Goal: Navigation & Orientation: Find specific page/section

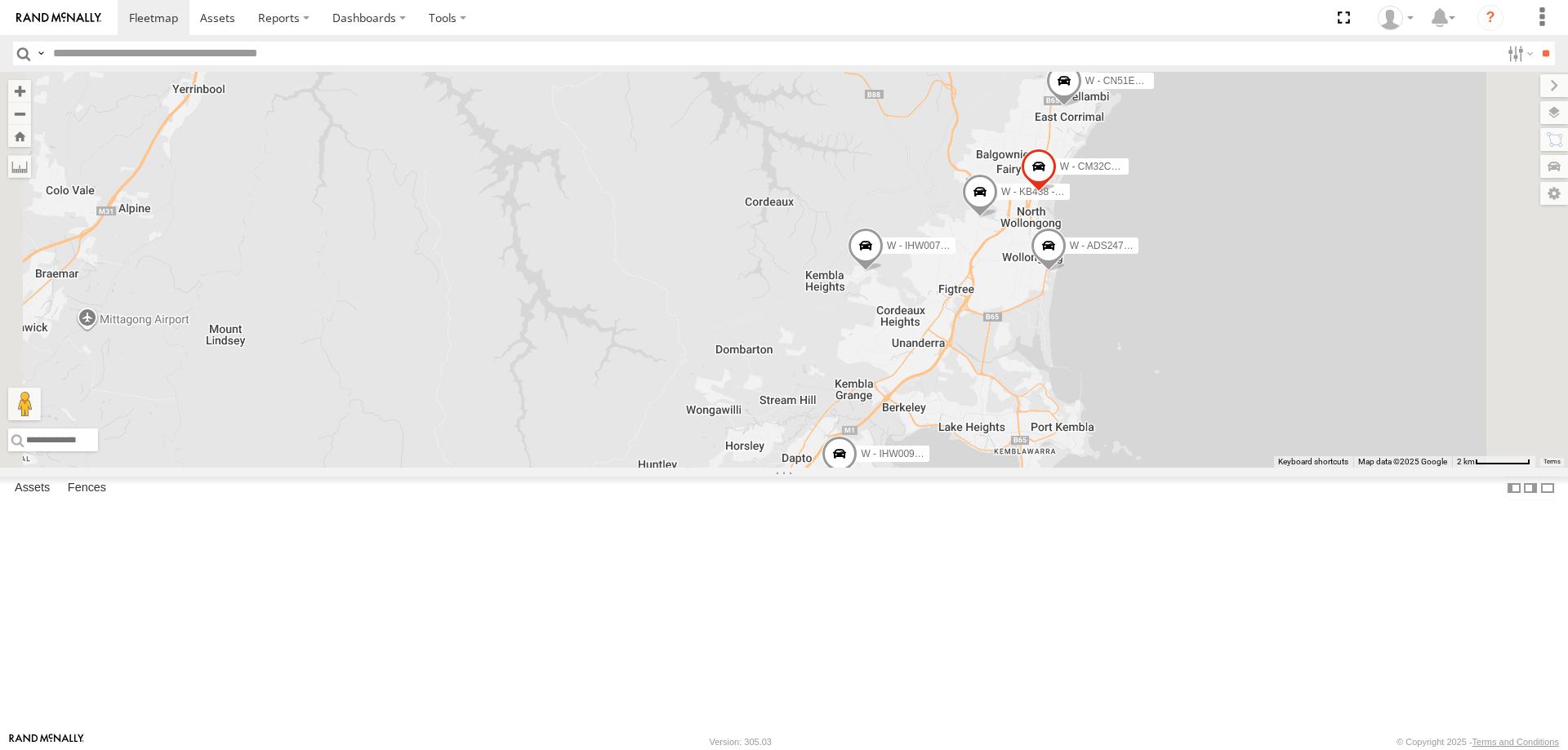
drag, startPoint x: 1384, startPoint y: 438, endPoint x: 1365, endPoint y: 445, distance: 20.2
click at [1365, 445] on div "W - IHW009 - [PERSON_NAME] W - IHW007 - [PERSON_NAME] W - ADS247 - [PERSON_NAME…" at bounding box center [784, 270] width 1568 height 396
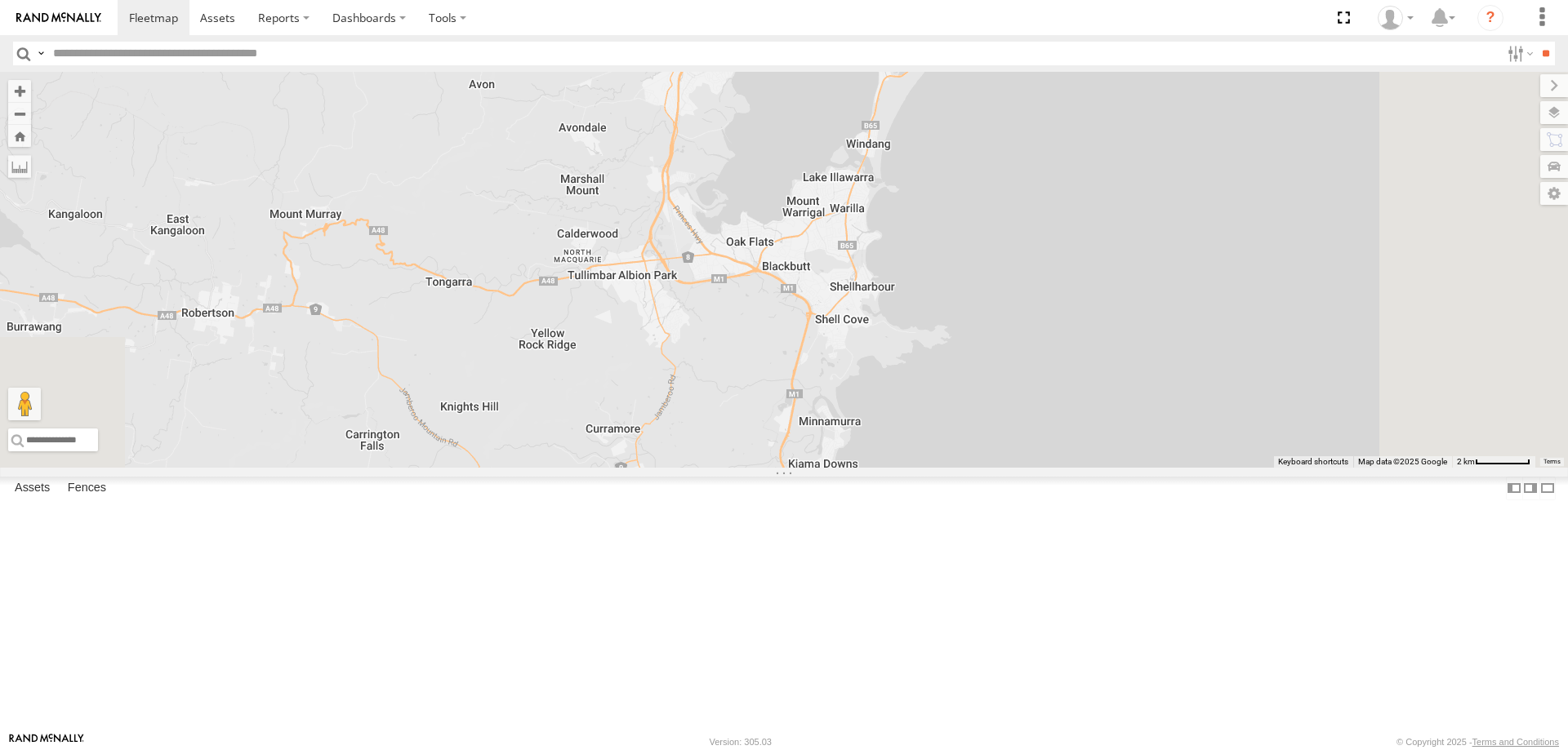
drag, startPoint x: 1370, startPoint y: 415, endPoint x: 1296, endPoint y: 64, distance: 358.7
click at [1296, 64] on body at bounding box center [784, 375] width 1568 height 750
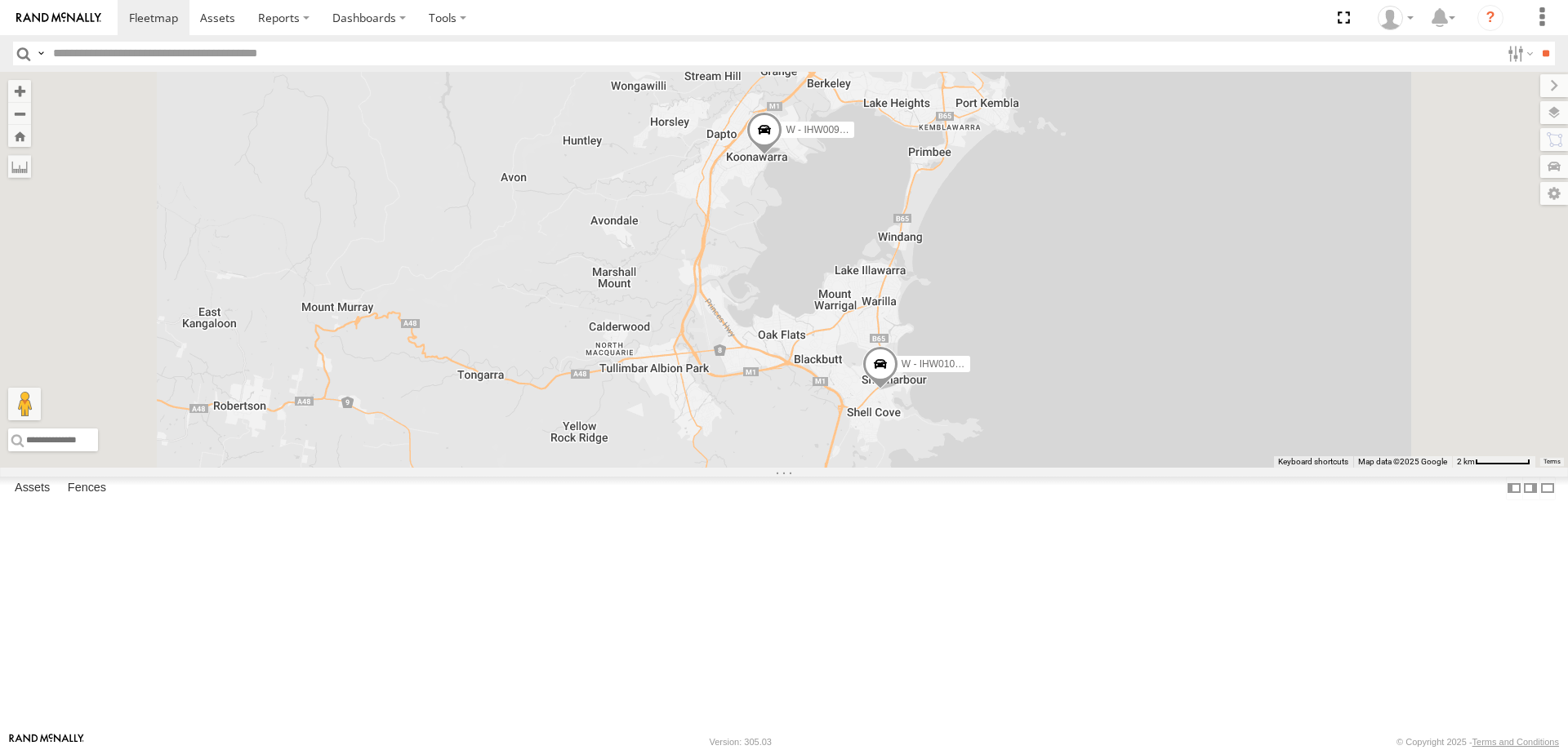
drag, startPoint x: 1365, startPoint y: 318, endPoint x: 1328, endPoint y: 437, distance: 124.6
click at [1328, 437] on div "W - IHW009 - [PERSON_NAME] W - IHW007 - [PERSON_NAME] W - ADS247 - [PERSON_NAME…" at bounding box center [784, 270] width 1568 height 396
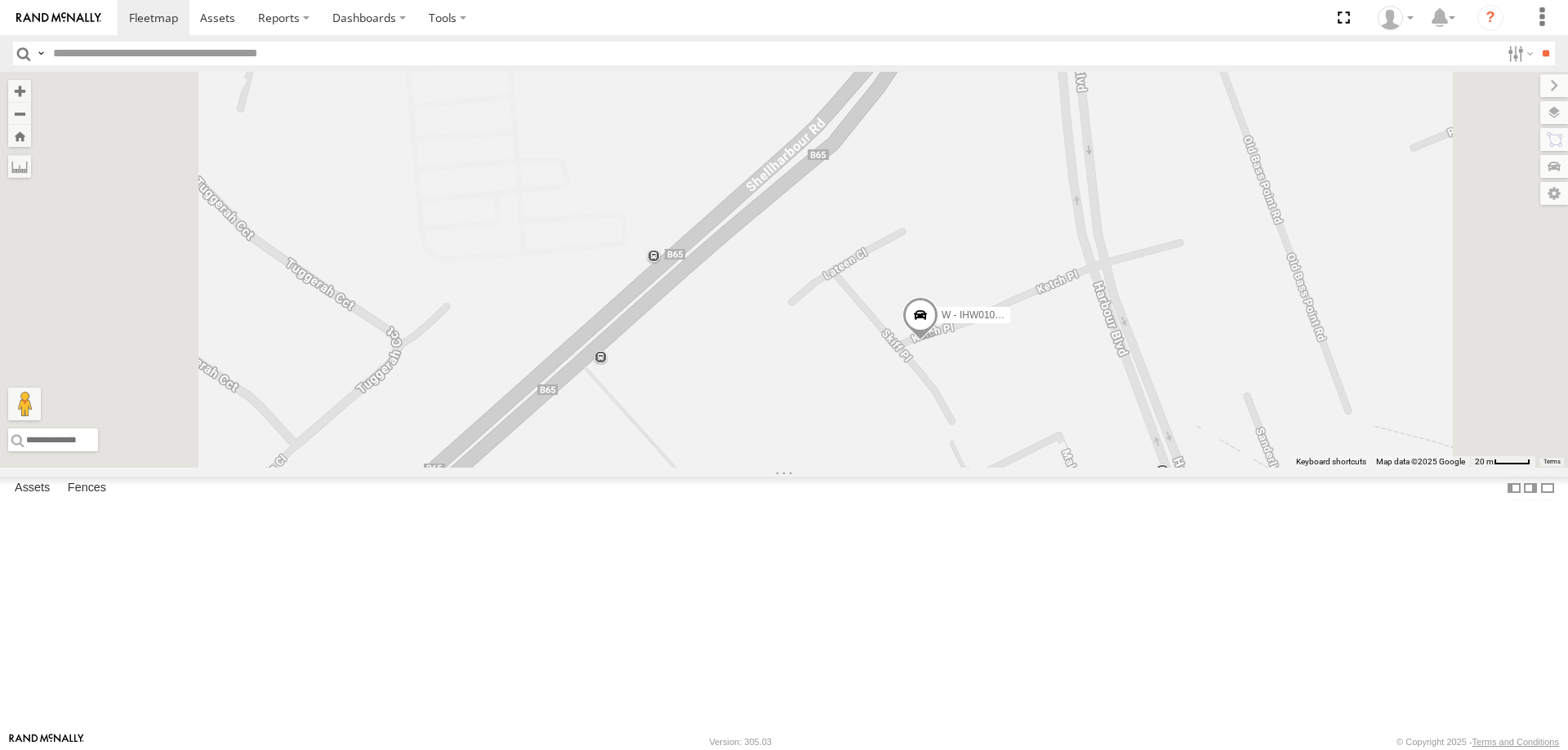
click at [939, 341] on span at bounding box center [919, 319] width 36 height 44
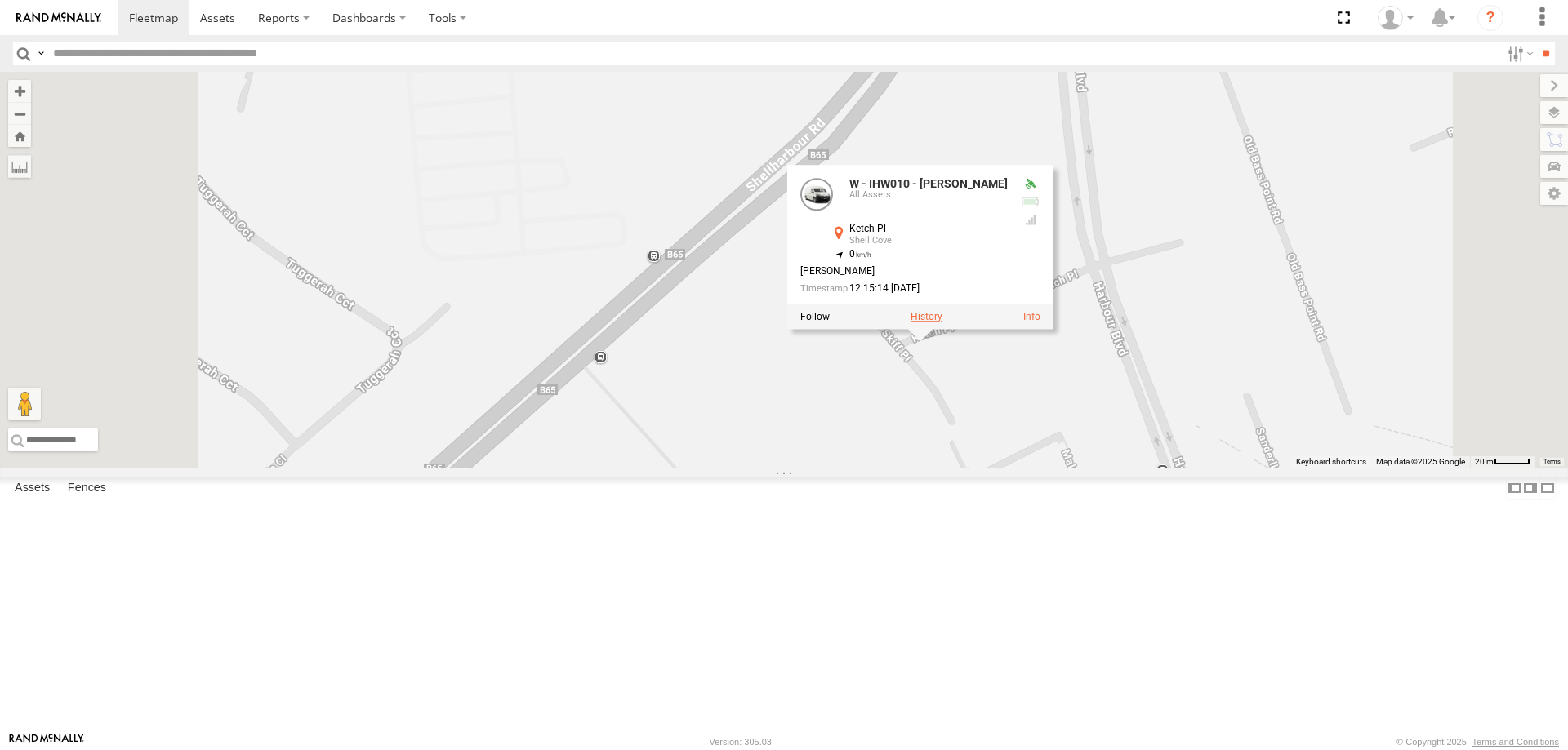
click at [943, 323] on label at bounding box center [926, 317] width 32 height 12
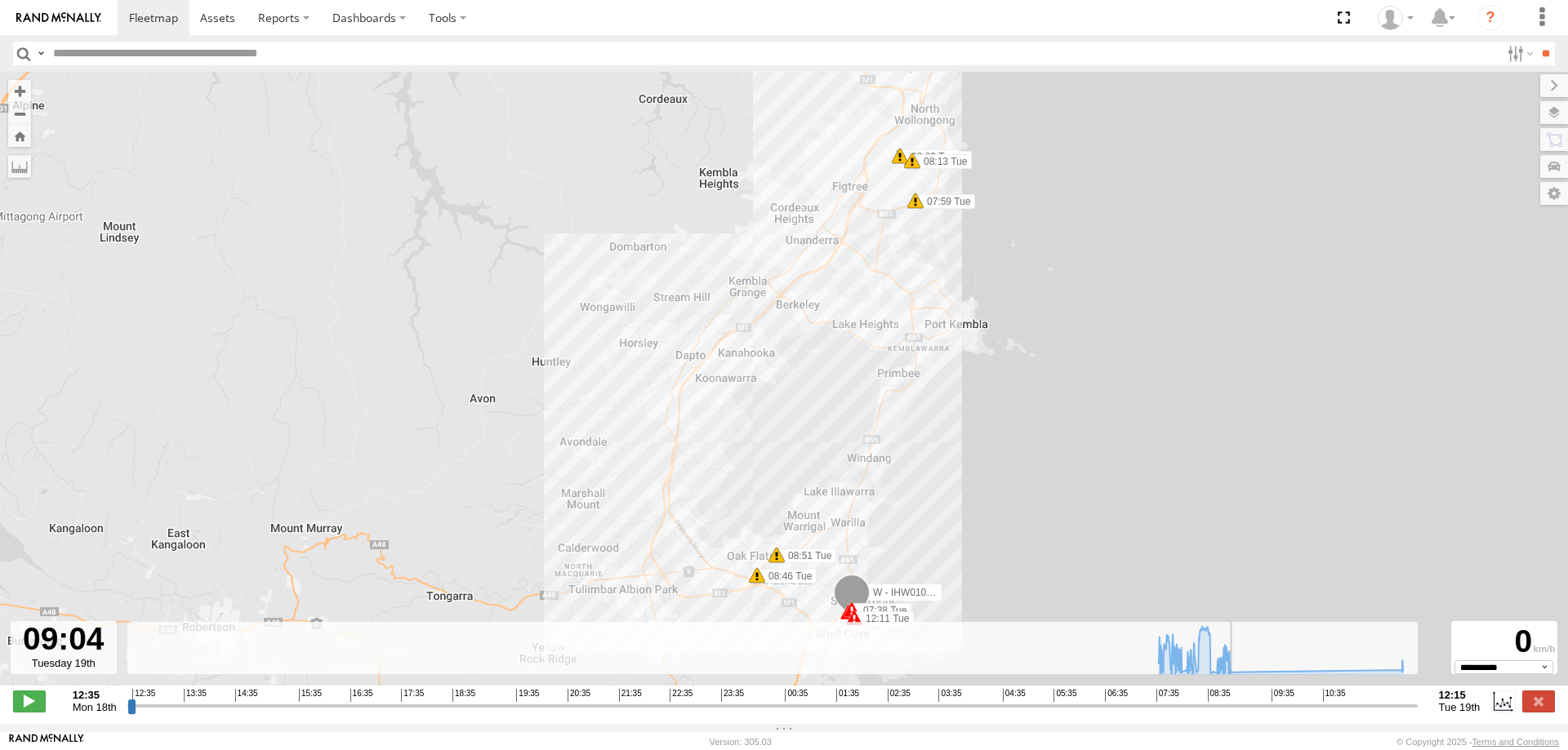
drag, startPoint x: 132, startPoint y: 717, endPoint x: 1239, endPoint y: 712, distance: 1107.0
click at [1239, 712] on input "range" at bounding box center [772, 706] width 1290 height 15
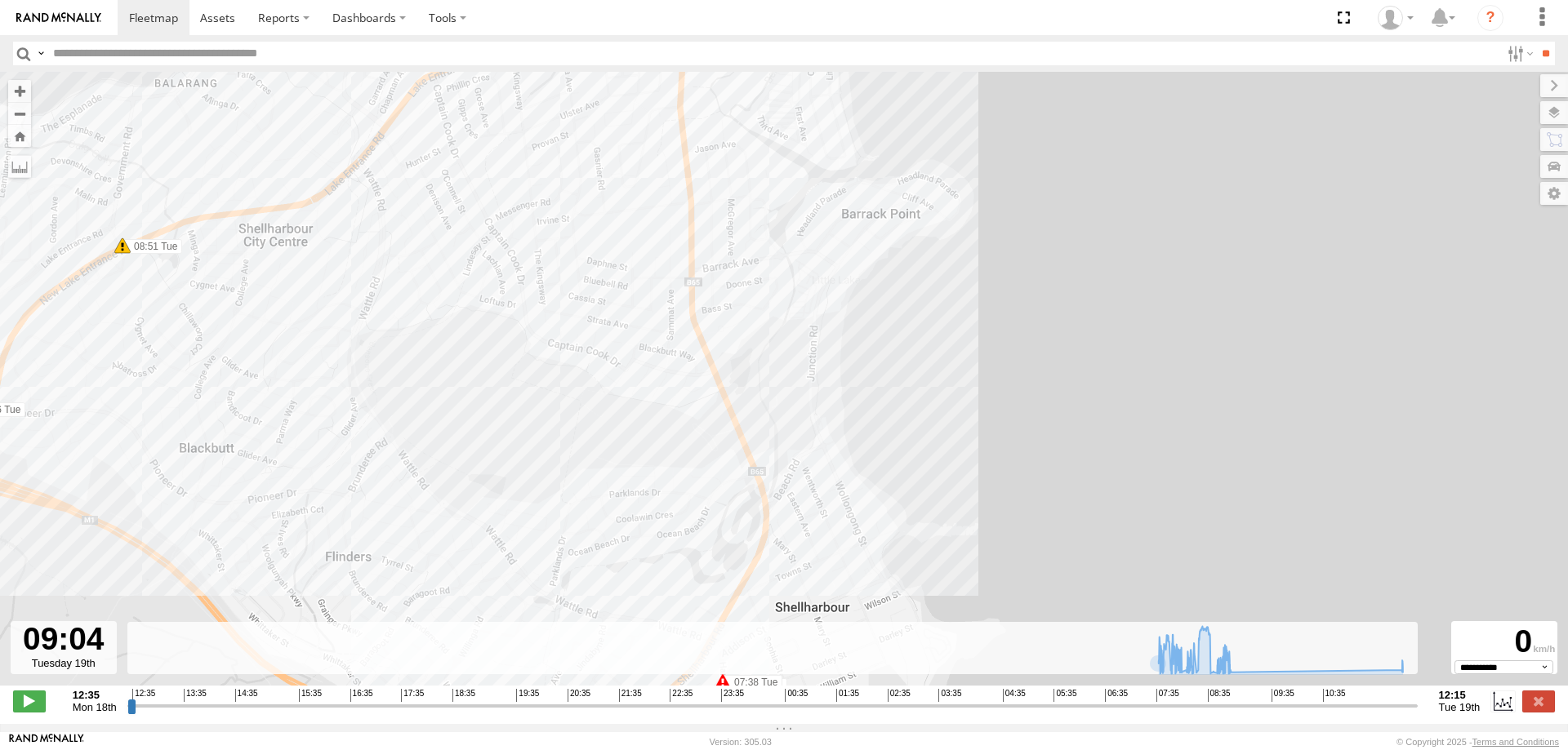
drag, startPoint x: 969, startPoint y: 562, endPoint x: 919, endPoint y: 337, distance: 230.5
click at [926, 354] on div "W - IHW010 - [PERSON_NAME] 07:38 Tue 07:38 Tue 07:59 Tue 08:02 Tue 08:03 Tue 08…" at bounding box center [784, 387] width 1568 height 631
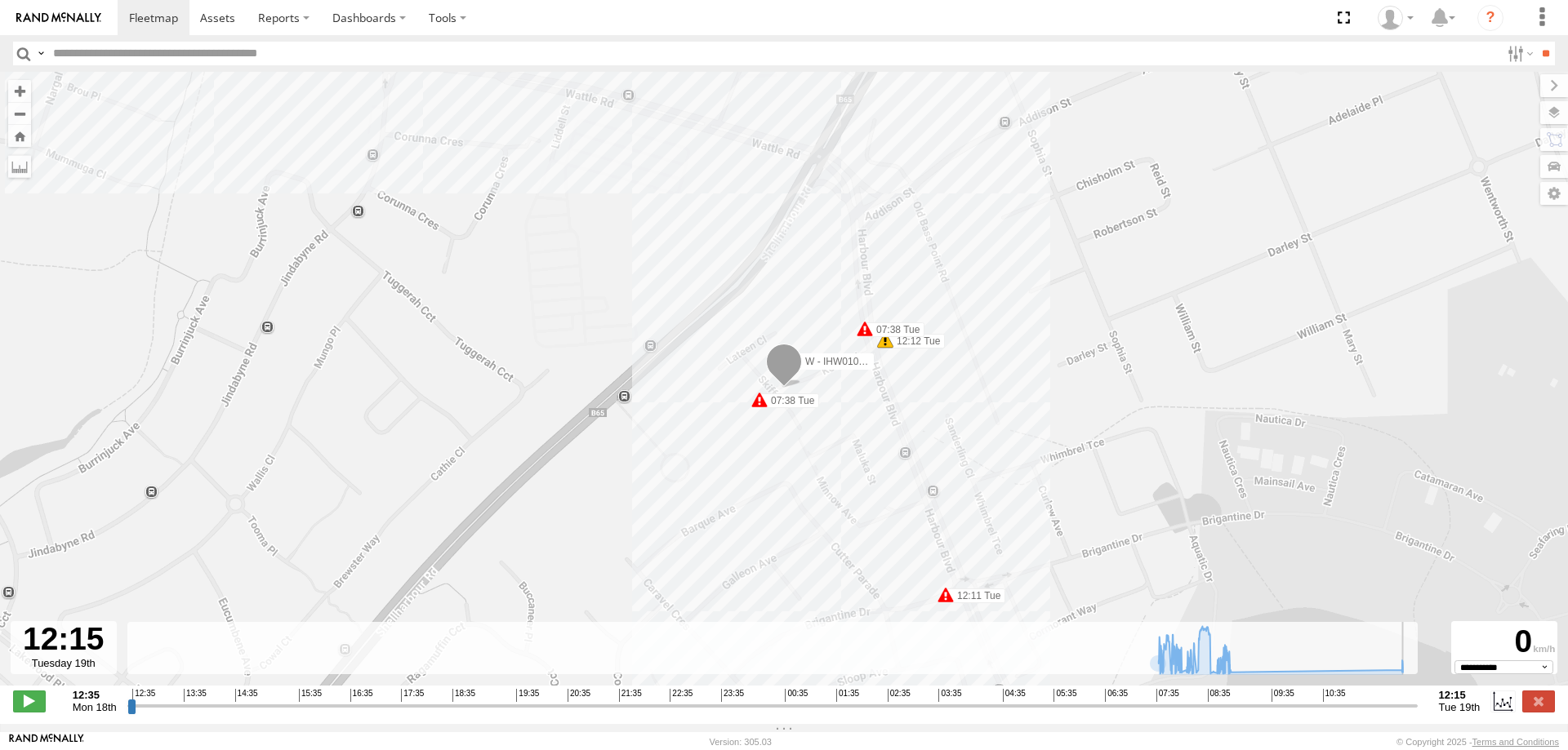
drag, startPoint x: 1240, startPoint y: 716, endPoint x: 1432, endPoint y: 710, distance: 192.1
type input "**********"
click at [1417, 710] on input "range" at bounding box center [772, 706] width 1290 height 15
click at [220, 19] on span at bounding box center [217, 17] width 36 height 15
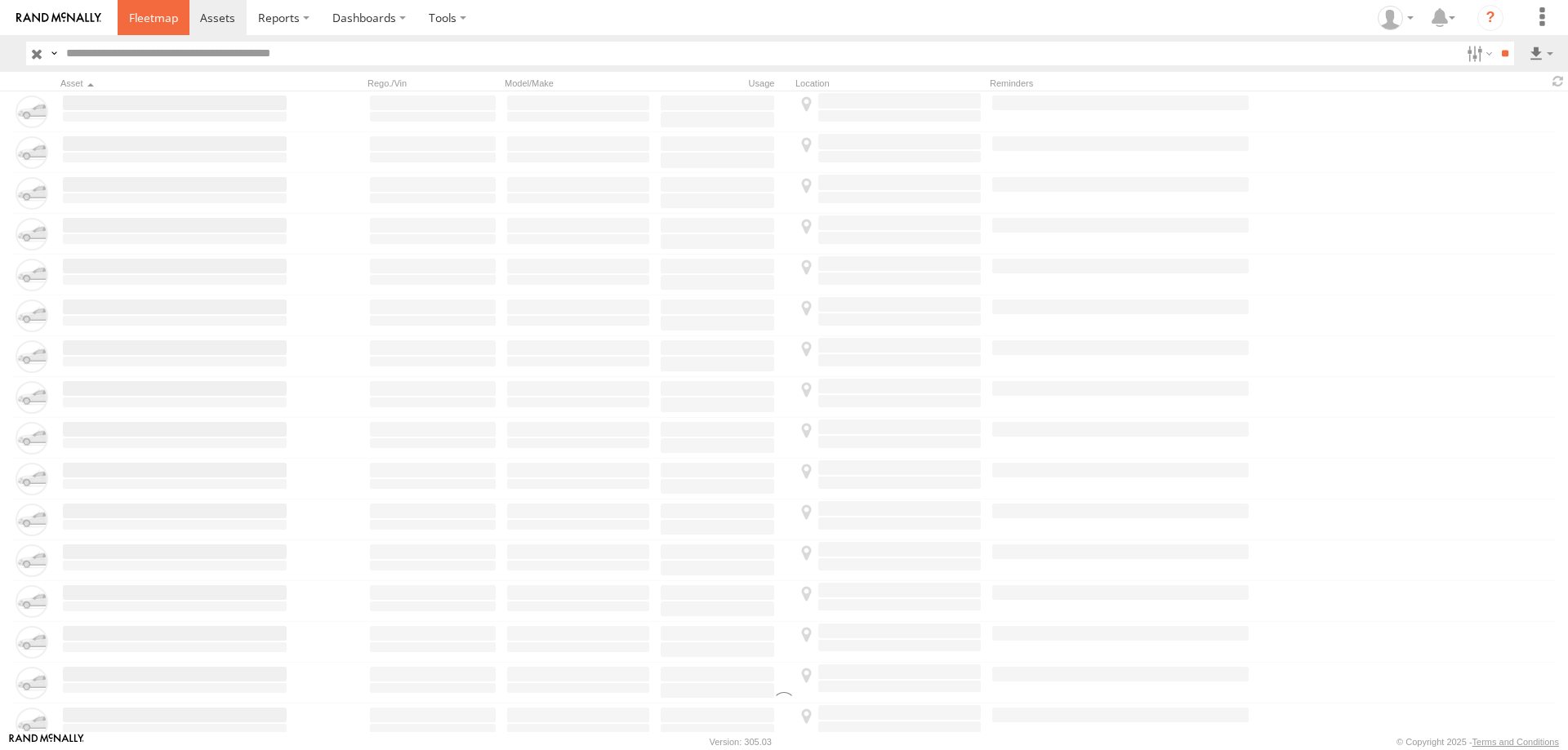
click at [166, 3] on link at bounding box center [153, 17] width 72 height 36
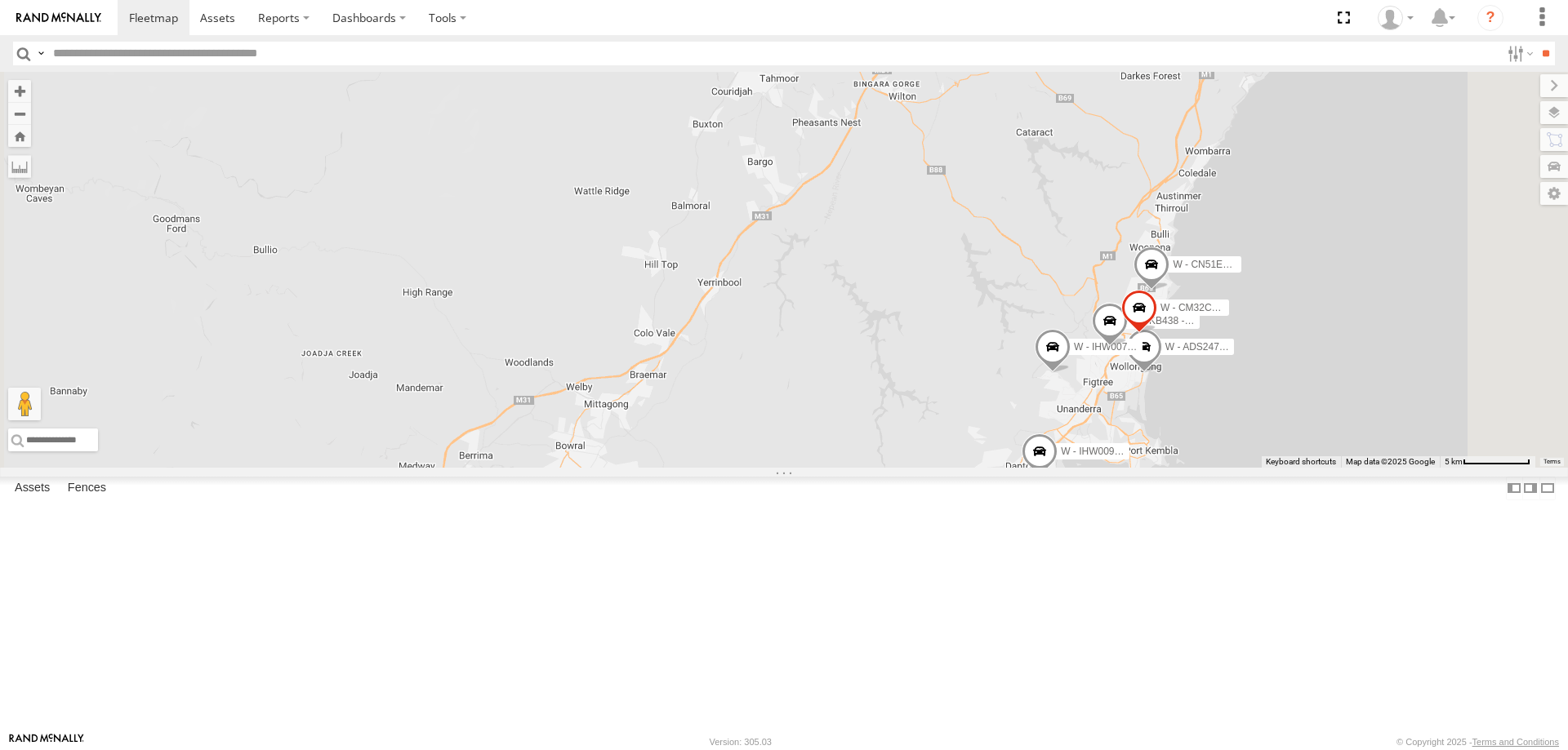
drag, startPoint x: 1503, startPoint y: 552, endPoint x: 1499, endPoint y: 480, distance: 72.1
click at [1499, 468] on div "B - DG93WL - Josh Fahd C - DTL91S - Sal Tomas C - FFZ14X- Ethan Hicks W - IHW00…" at bounding box center [784, 270] width 1568 height 396
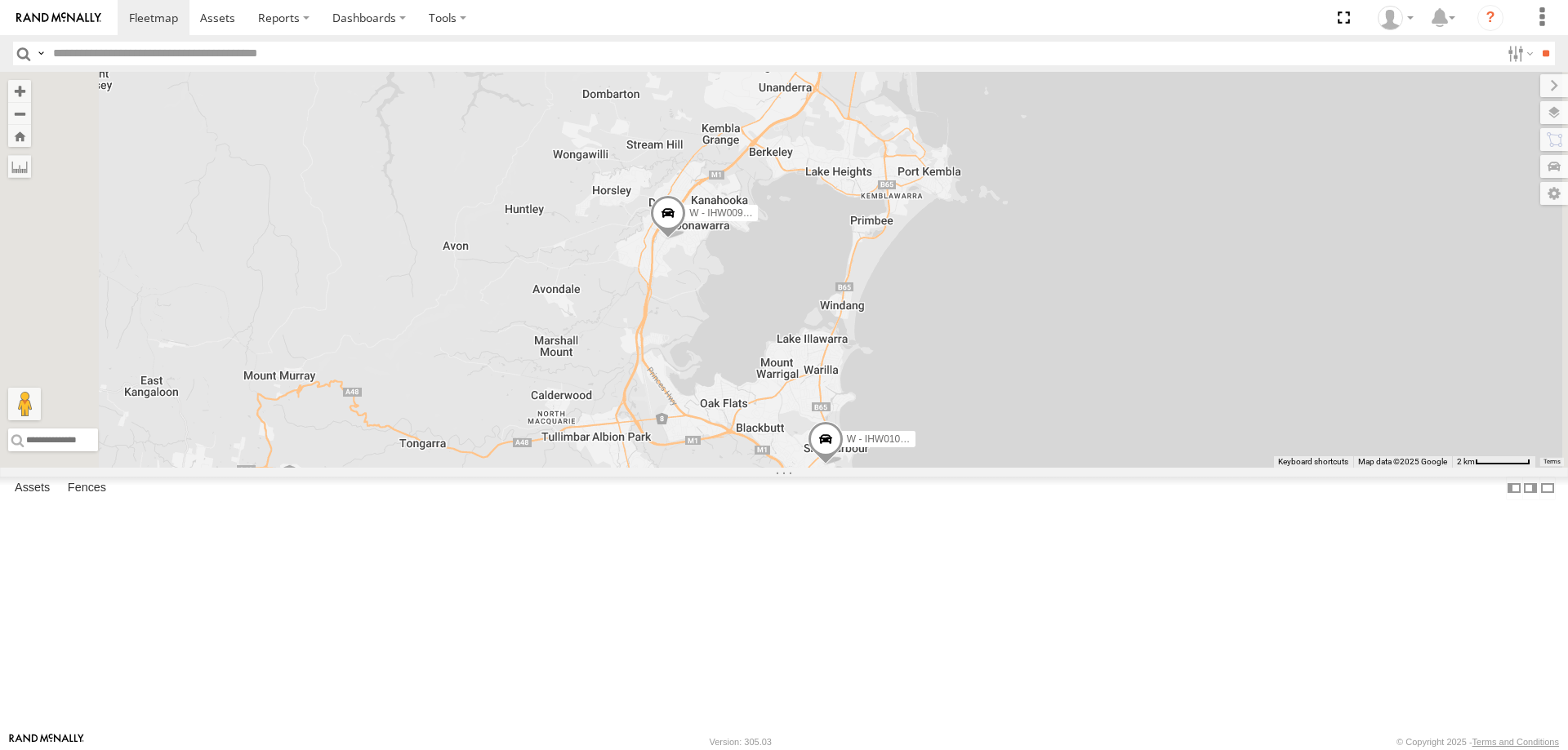
drag, startPoint x: 1264, startPoint y: 368, endPoint x: 1296, endPoint y: 462, distance: 99.3
click at [1296, 462] on div "B - DG93WL - Josh Fahd W - CN51ES - Cameron Ashby W - IHW009 - Geoff Cooper W -…" at bounding box center [784, 270] width 1568 height 396
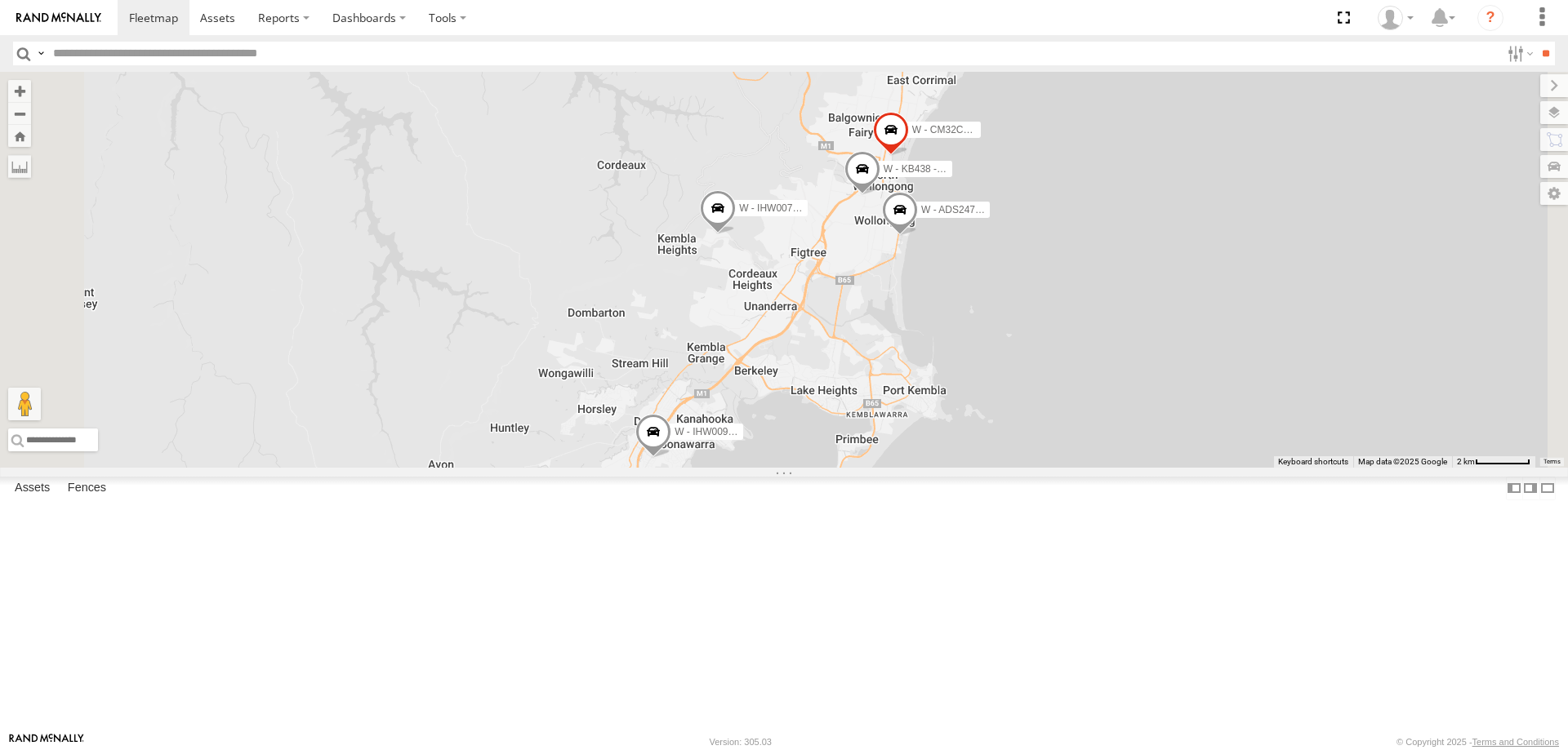
drag, startPoint x: 1248, startPoint y: 406, endPoint x: 1237, endPoint y: 422, distance: 19.4
click at [1237, 422] on div "B - DG93WL - Josh Fahd W - CN51ES - Cameron Ashby W - IHW009 - Geoff Cooper W -…" at bounding box center [784, 270] width 1568 height 396
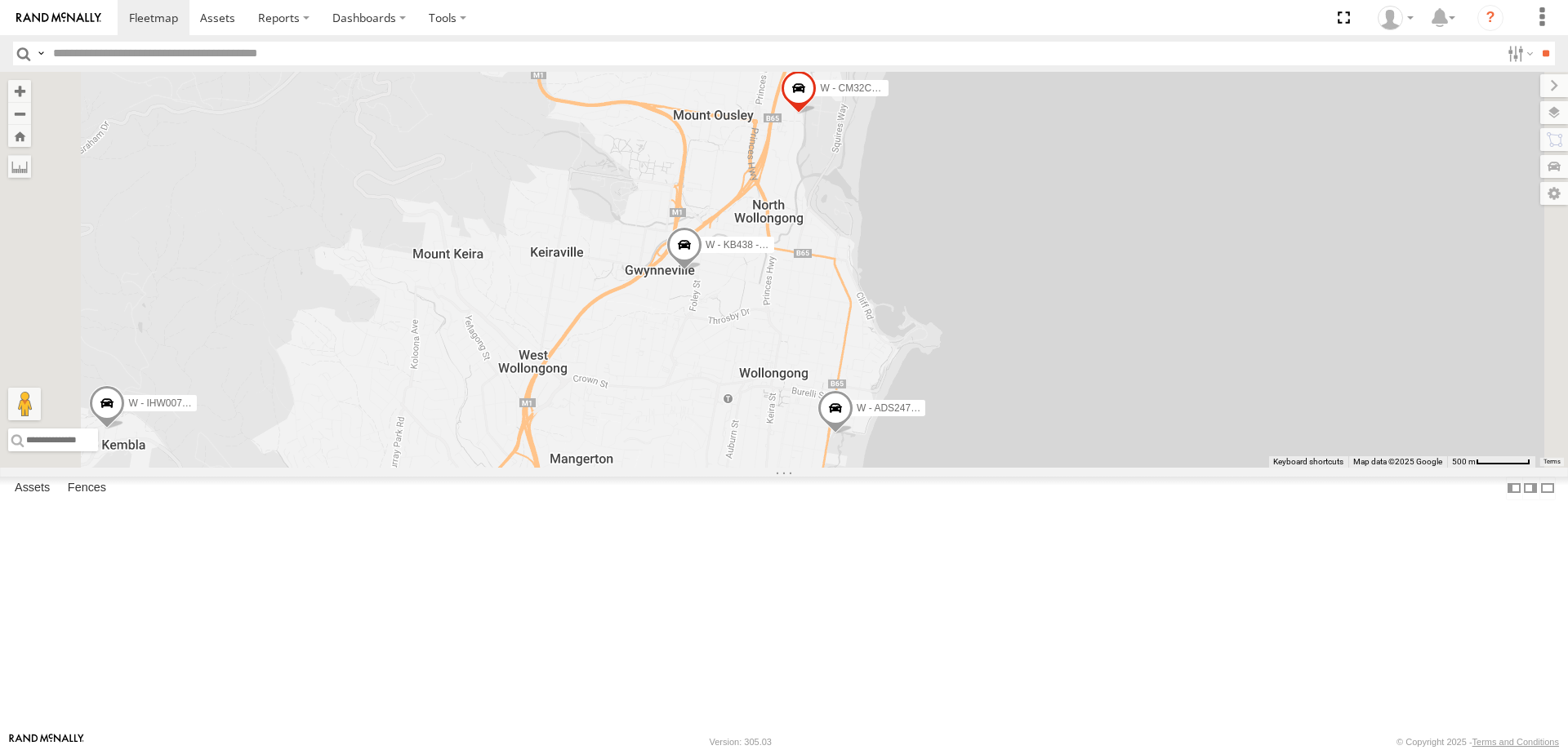
drag, startPoint x: 1325, startPoint y: 271, endPoint x: 1276, endPoint y: 477, distance: 211.7
click at [1276, 468] on div "B - DG93WL - Josh Fahd W - CN51ES - Cameron Ashby W - IHW009 - Geoff Cooper W -…" at bounding box center [784, 270] width 1568 height 396
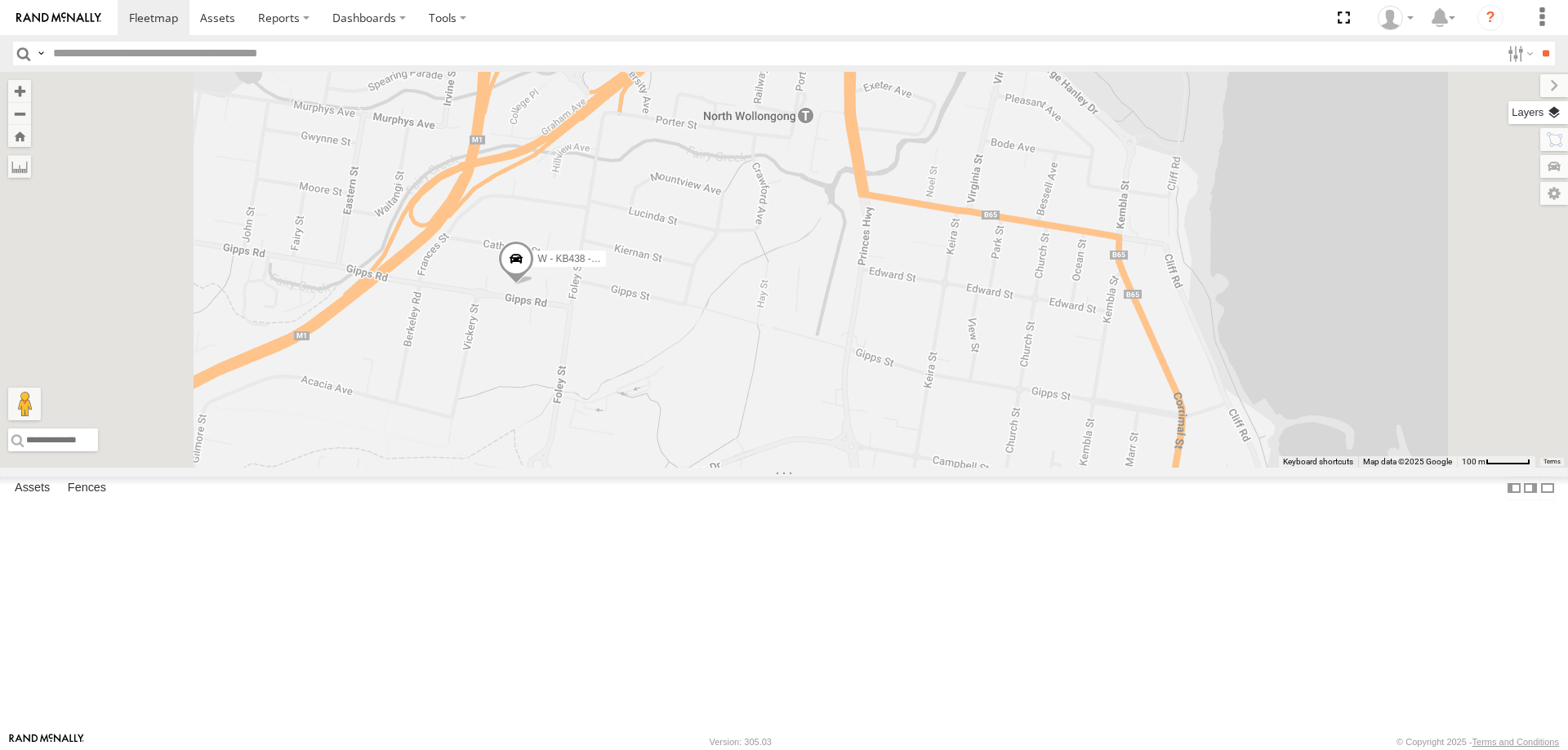
click at [1553, 109] on label at bounding box center [1538, 112] width 60 height 23
click at [0, 0] on label at bounding box center [0, 0] width 0 height 0
click at [0, 0] on span "Satellite" at bounding box center [0, 0] width 0 height 0
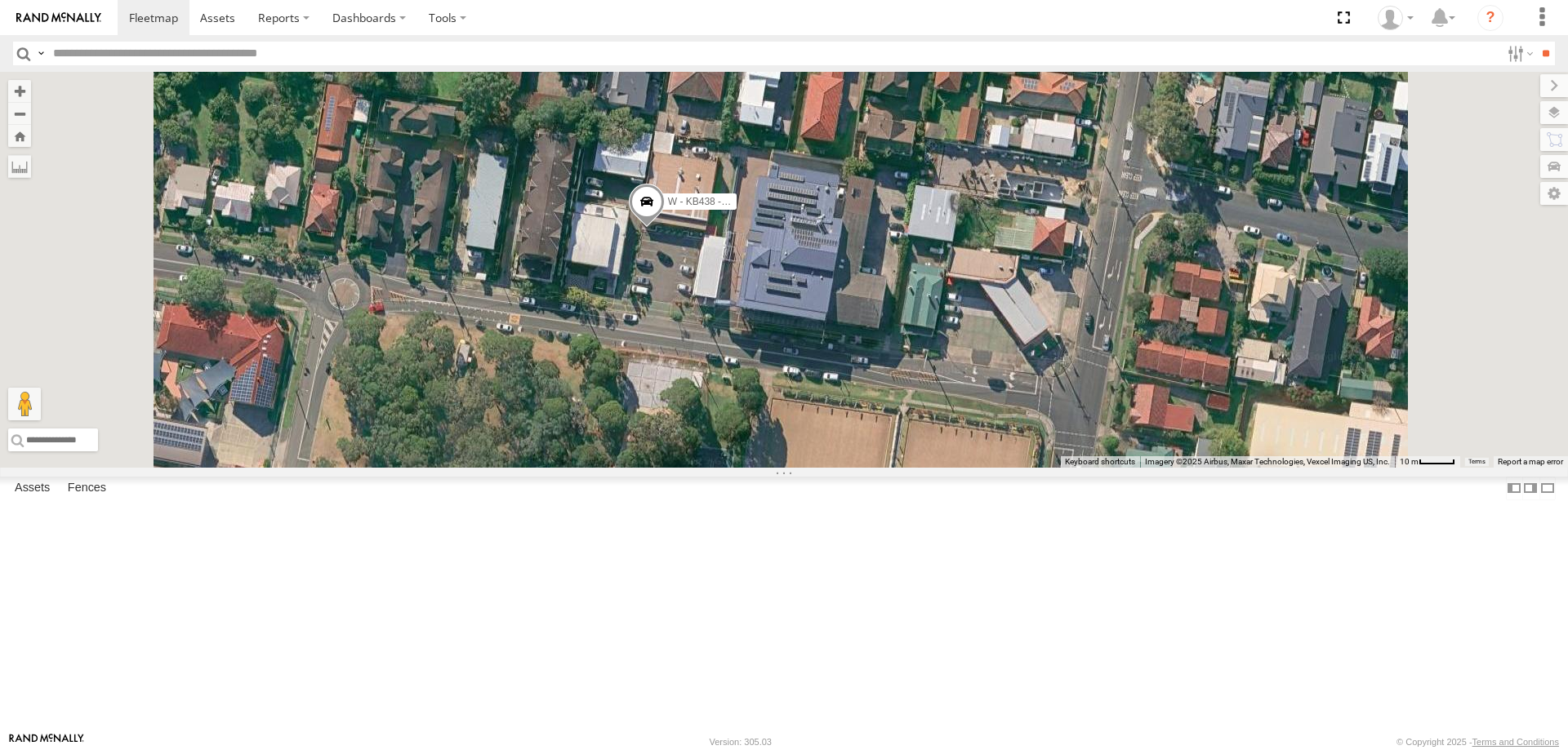
drag, startPoint x: 849, startPoint y: 323, endPoint x: 848, endPoint y: 448, distance: 125.0
click at [848, 448] on div "B - DG93WL - Josh Fahd W - CN51ES - Cameron Ashby W - IHW009 - Geoff Cooper W -…" at bounding box center [784, 270] width 1568 height 396
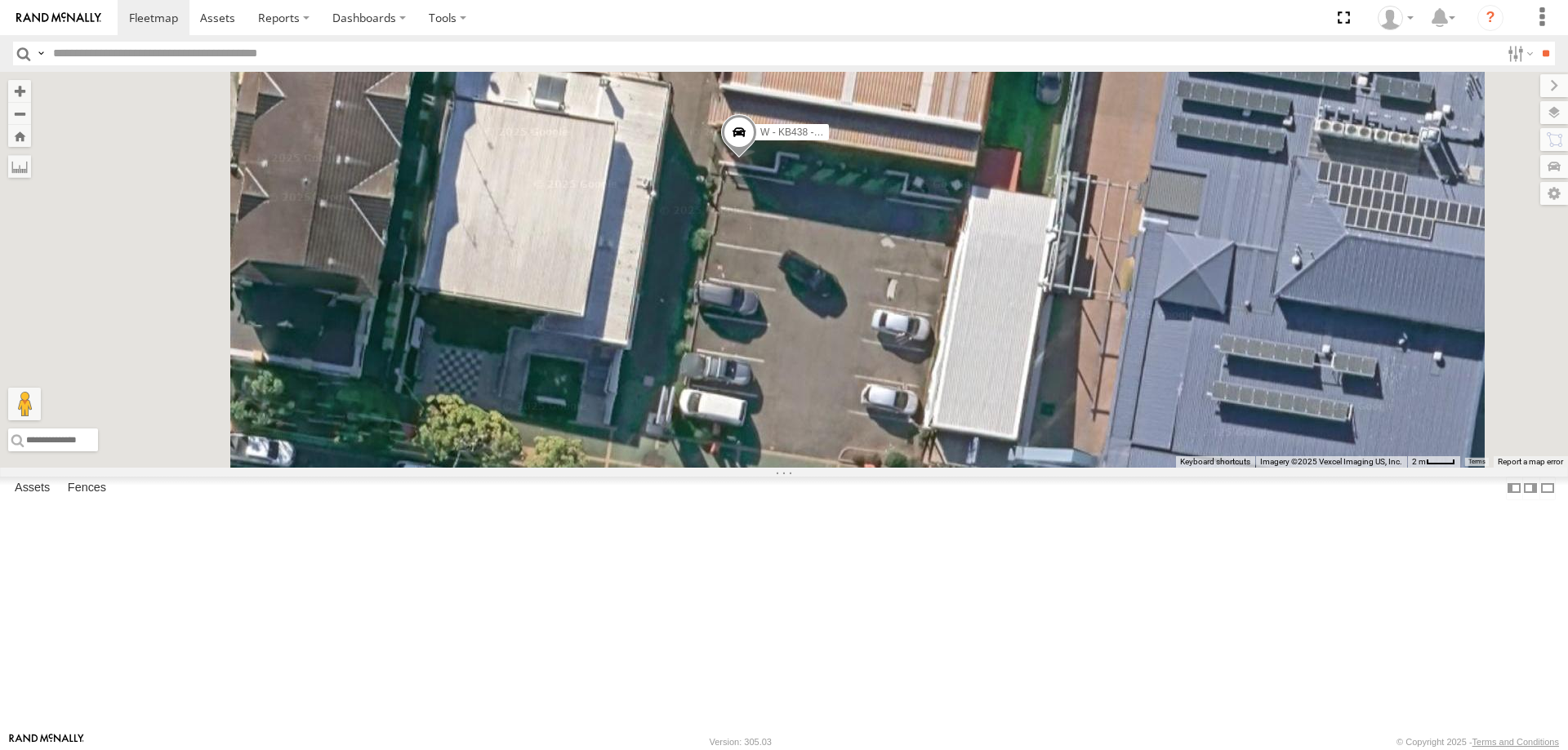
drag, startPoint x: 696, startPoint y: 448, endPoint x: 980, endPoint y: 477, distance: 285.5
click at [980, 468] on div "B - DG93WL - Josh Fahd W - CN51ES - Cameron Ashby W - IHW009 - Geoff Cooper W -…" at bounding box center [784, 270] width 1568 height 396
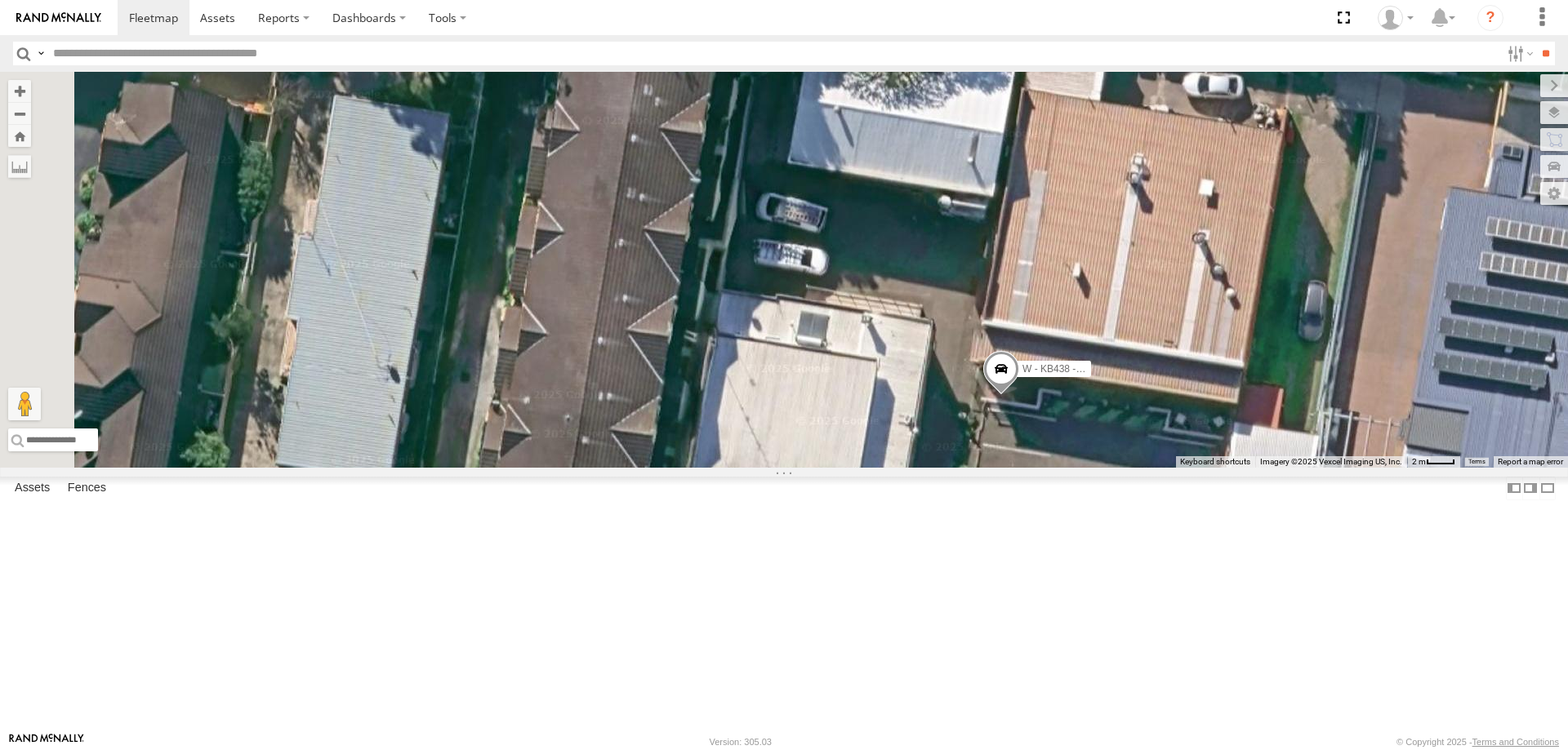
drag, startPoint x: 922, startPoint y: 416, endPoint x: 859, endPoint y: 620, distance: 213.5
click at [861, 468] on div "B - DG93WL - Josh Fahd W - CN51ES - Cameron Ashby W - IHW009 - Geoff Cooper W -…" at bounding box center [784, 270] width 1568 height 396
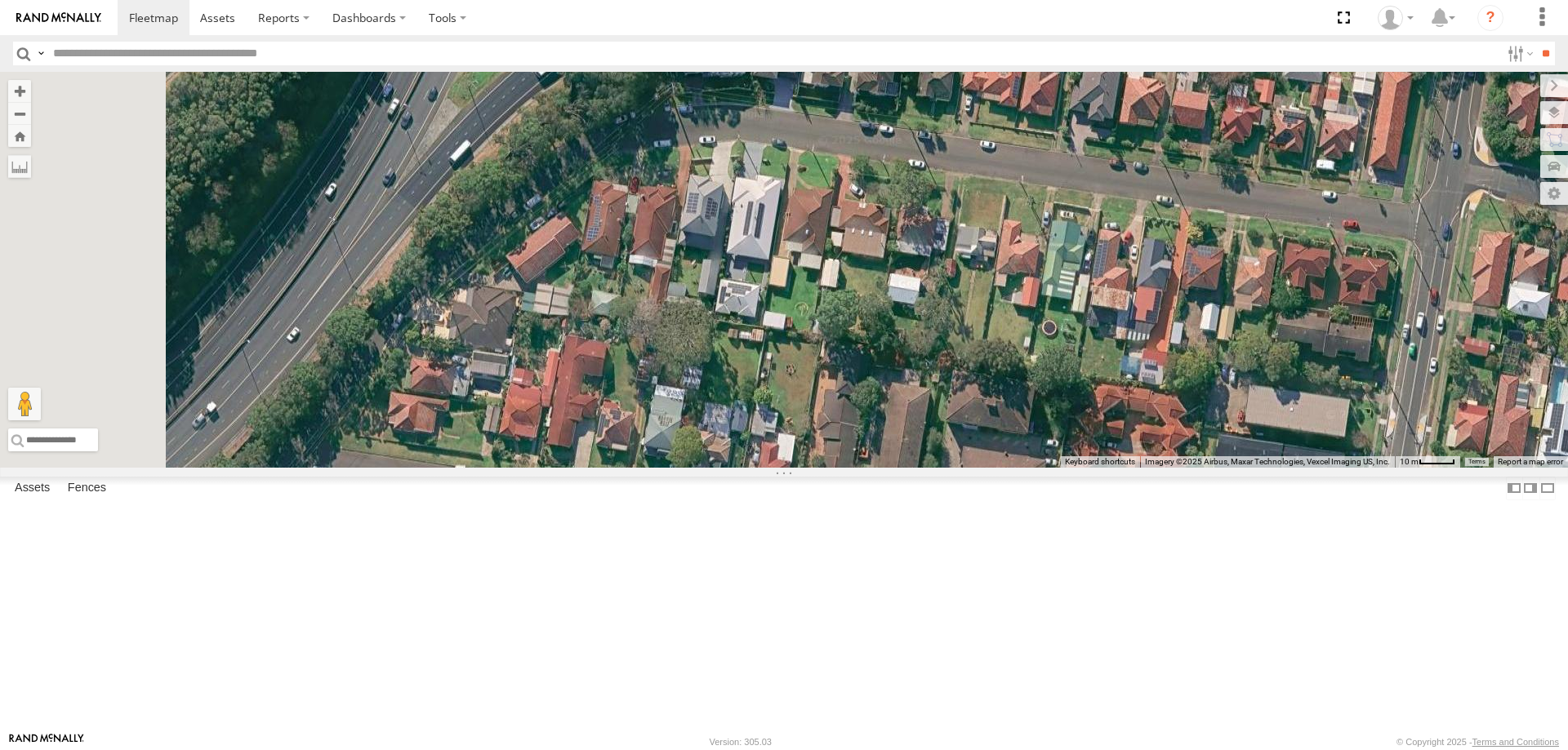
drag, startPoint x: 733, startPoint y: 245, endPoint x: 719, endPoint y: 604, distance: 359.3
click at [920, 324] on div "B - DG93WL - Josh Fahd W - CN51ES - Cameron Ashby W - IHW009 - Geoff Cooper W -…" at bounding box center [784, 270] width 1568 height 396
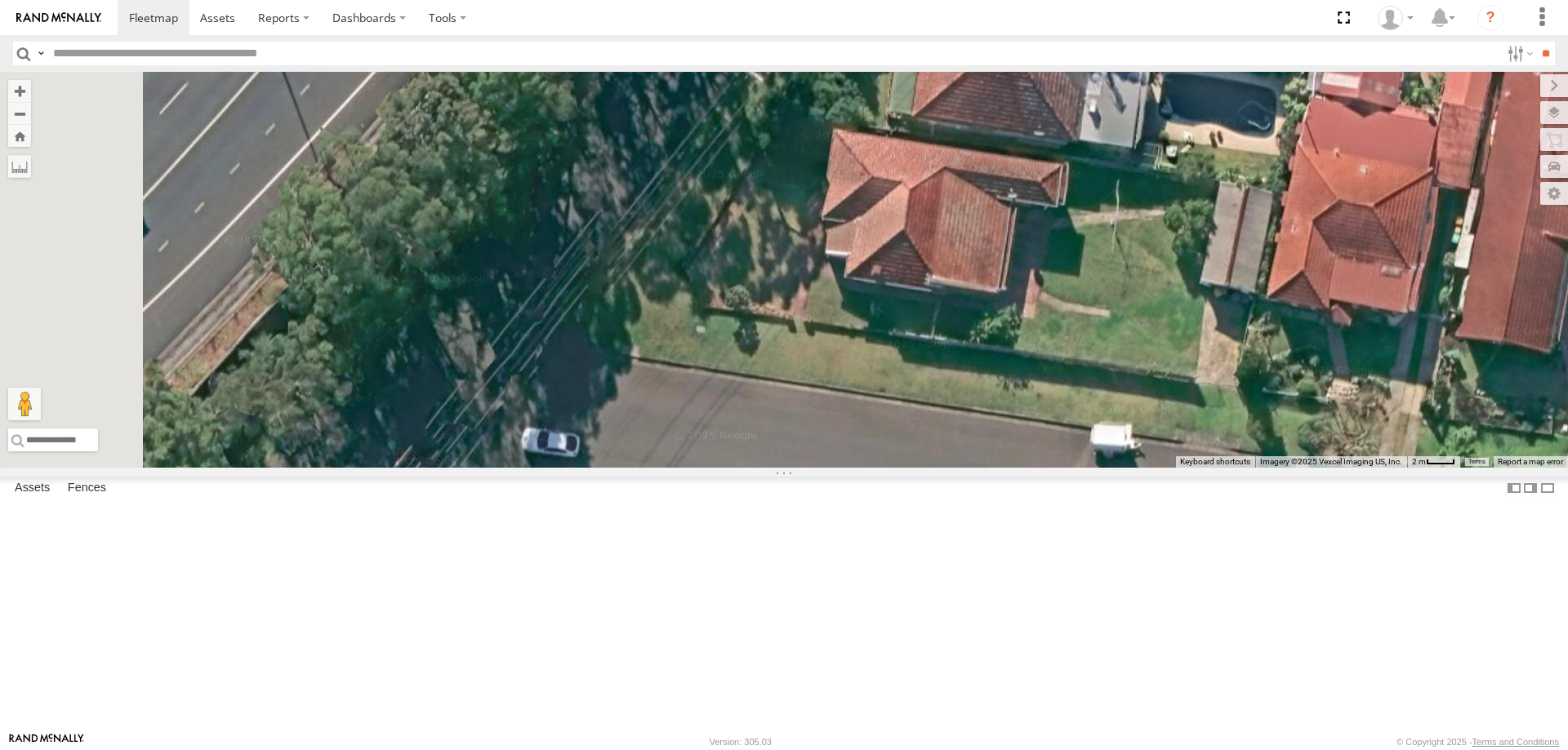
drag, startPoint x: 574, startPoint y: 596, endPoint x: 743, endPoint y: 563, distance: 172.2
click at [743, 468] on div "B - DG93WL - Josh Fahd W - CN51ES - Cameron Ashby W - IHW009 - Geoff Cooper W -…" at bounding box center [784, 270] width 1568 height 396
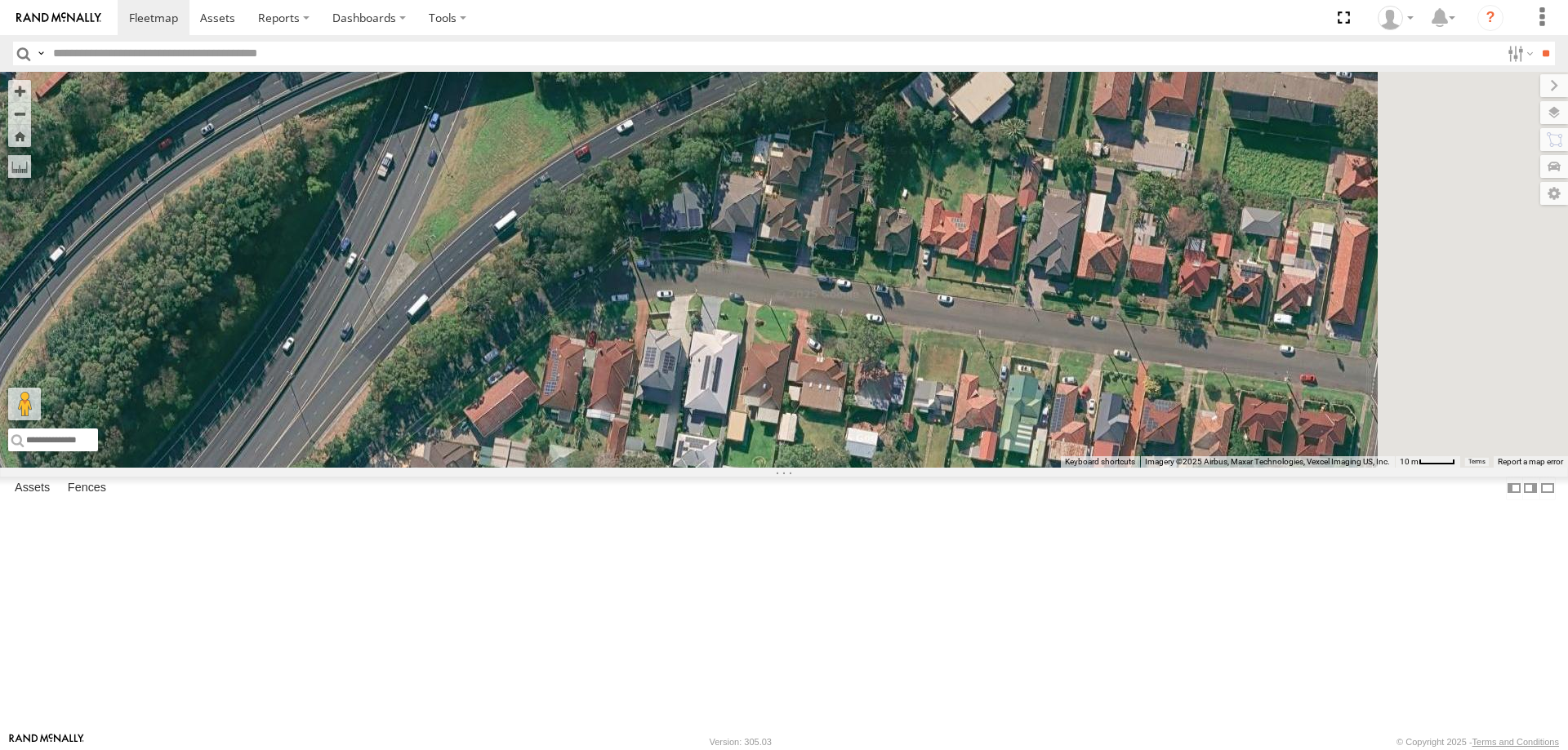
drag, startPoint x: 1054, startPoint y: 324, endPoint x: 682, endPoint y: 568, distance: 444.9
click at [682, 468] on div "B - DG93WL - Josh Fahd W - CN51ES - Cameron Ashby W - IHW009 - Geoff Cooper W -…" at bounding box center [784, 270] width 1568 height 396
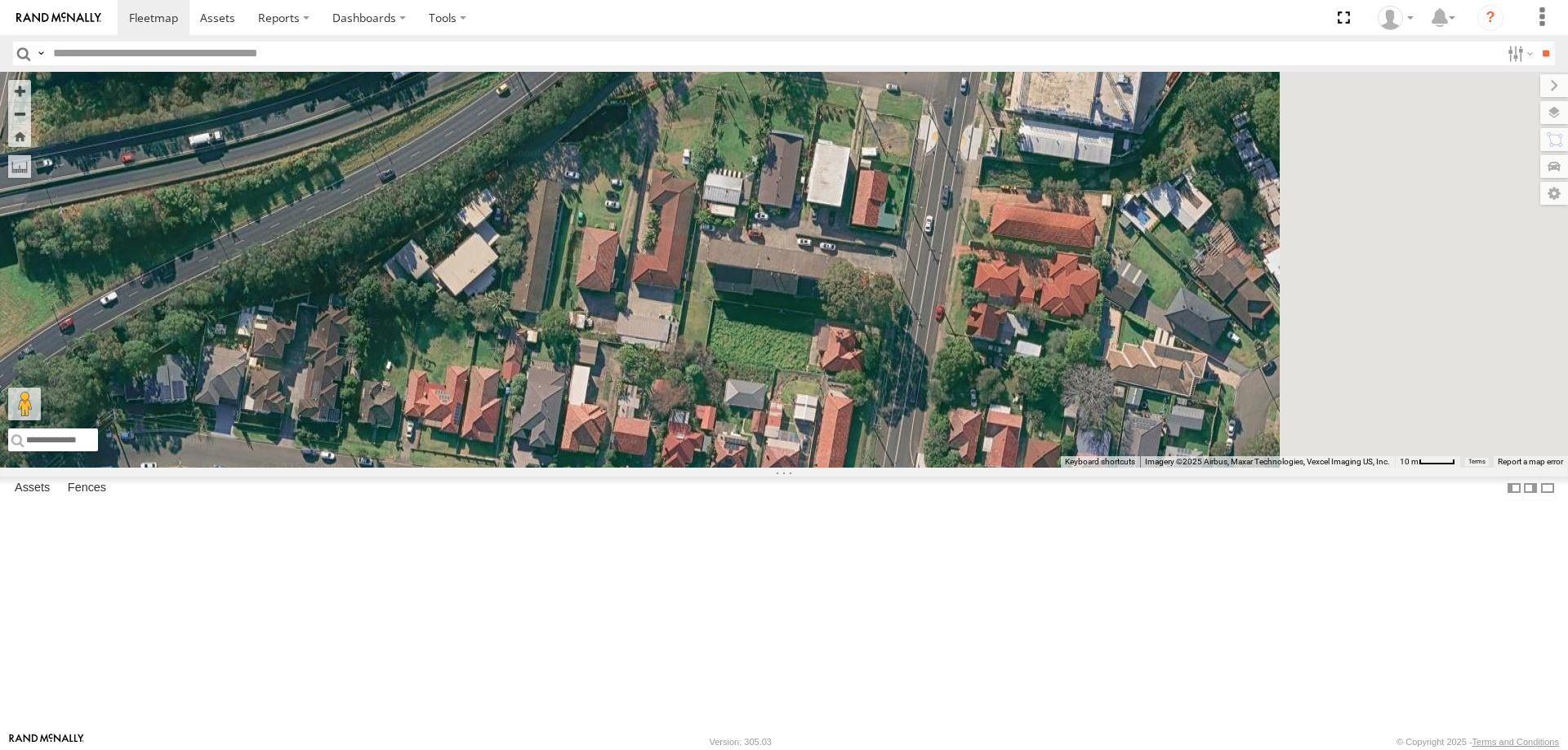
drag, startPoint x: 1179, startPoint y: 351, endPoint x: 611, endPoint y: 497, distance: 586.5
click at [612, 468] on div "B - DG93WL - Josh Fahd W - CN51ES - Cameron Ashby W - IHW009 - Geoff Cooper W -…" at bounding box center [784, 270] width 1568 height 396
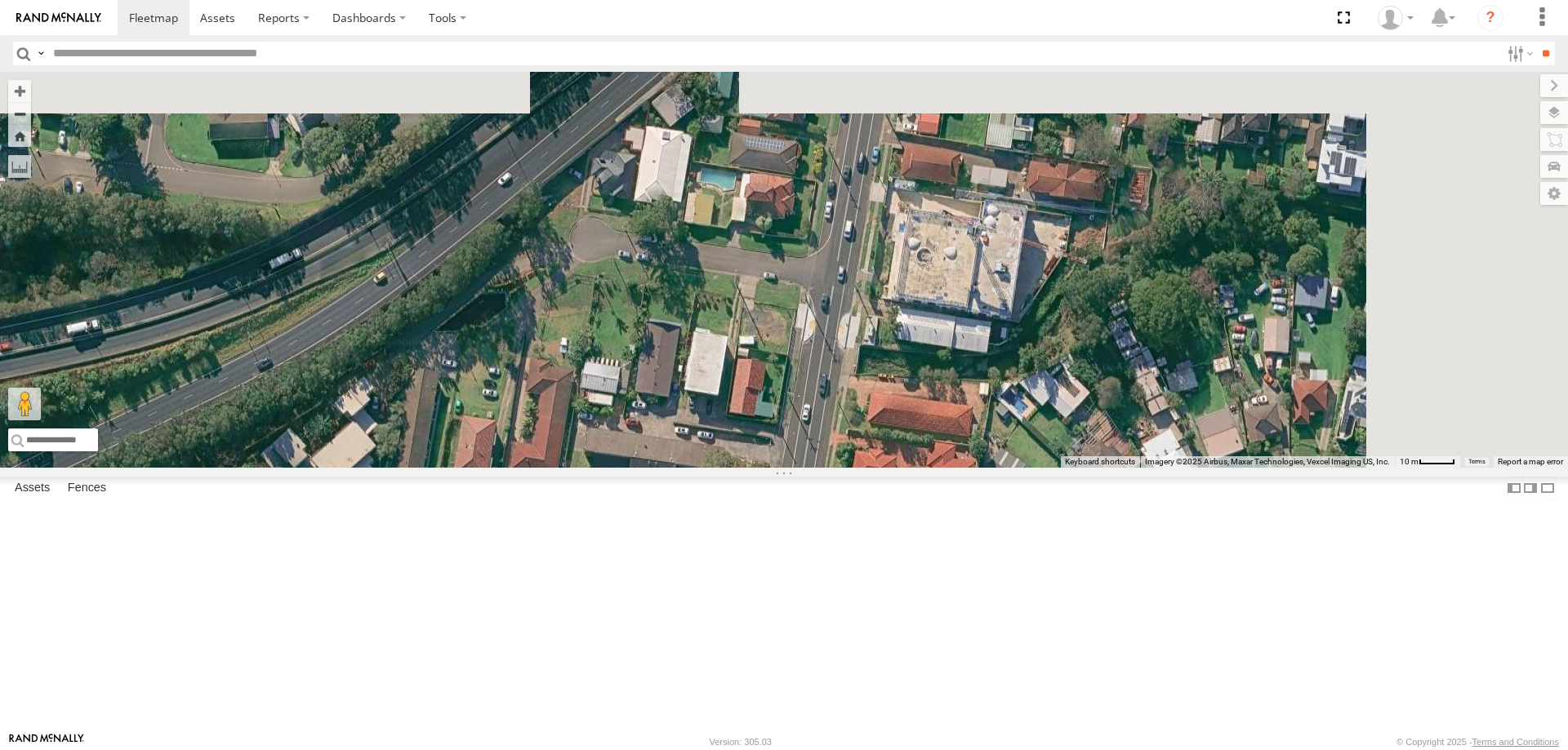
drag, startPoint x: 892, startPoint y: 267, endPoint x: 829, endPoint y: 447, distance: 190.7
click at [831, 448] on div "B - DG93WL - Josh Fahd W - CN51ES - Cameron Ashby W - IHW009 - Geoff Cooper W -…" at bounding box center [784, 270] width 1568 height 396
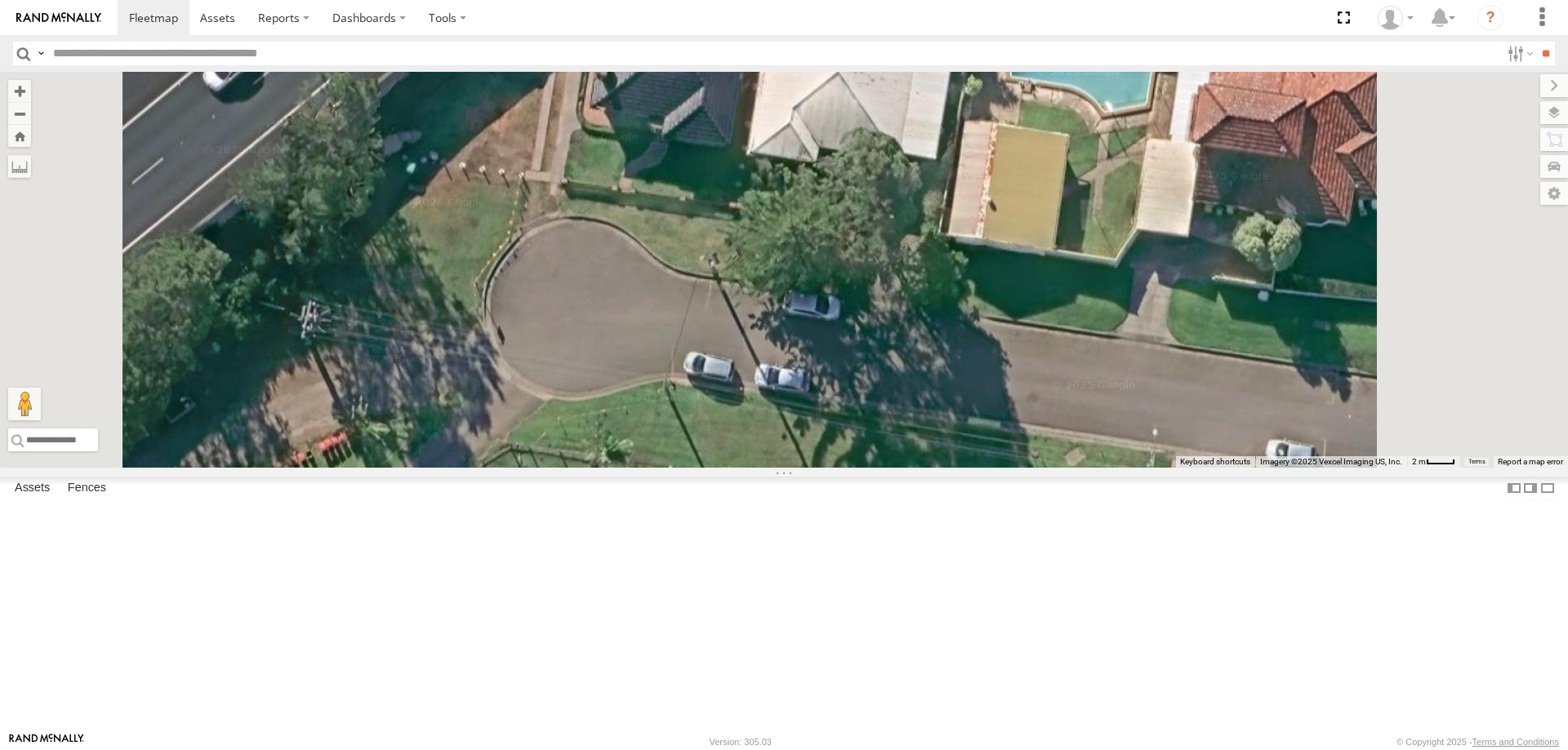
click at [786, 373] on div "B - DG93WL - Josh Fahd W - CN51ES - Cameron Ashby W - IHW009 - Geoff Cooper W -…" at bounding box center [784, 270] width 1568 height 396
click at [791, 359] on div "B - DG93WL - Josh Fahd W - CN51ES - Cameron Ashby W - IHW009 - Geoff Cooper W -…" at bounding box center [784, 270] width 1568 height 396
click at [791, 373] on div "B - DG93WL - Josh Fahd W - CN51ES - Cameron Ashby W - IHW009 - Geoff Cooper W -…" at bounding box center [784, 270] width 1568 height 396
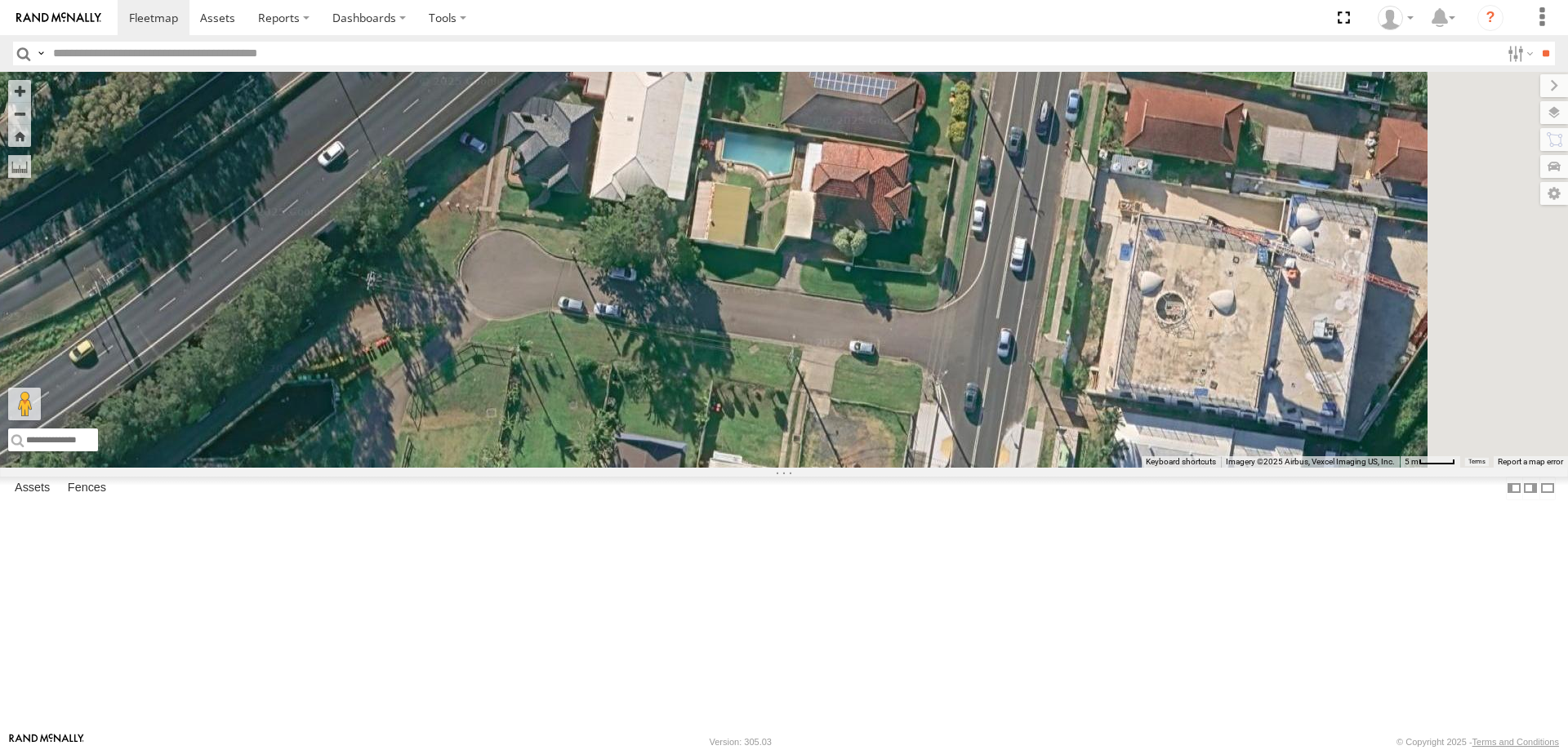
drag, startPoint x: 1240, startPoint y: 471, endPoint x: 1053, endPoint y: 468, distance: 187.0
click at [1053, 468] on div "B - DG93WL - Josh Fahd W - CN51ES - Cameron Ashby W - IHW009 - Geoff Cooper W -…" at bounding box center [784, 270] width 1568 height 396
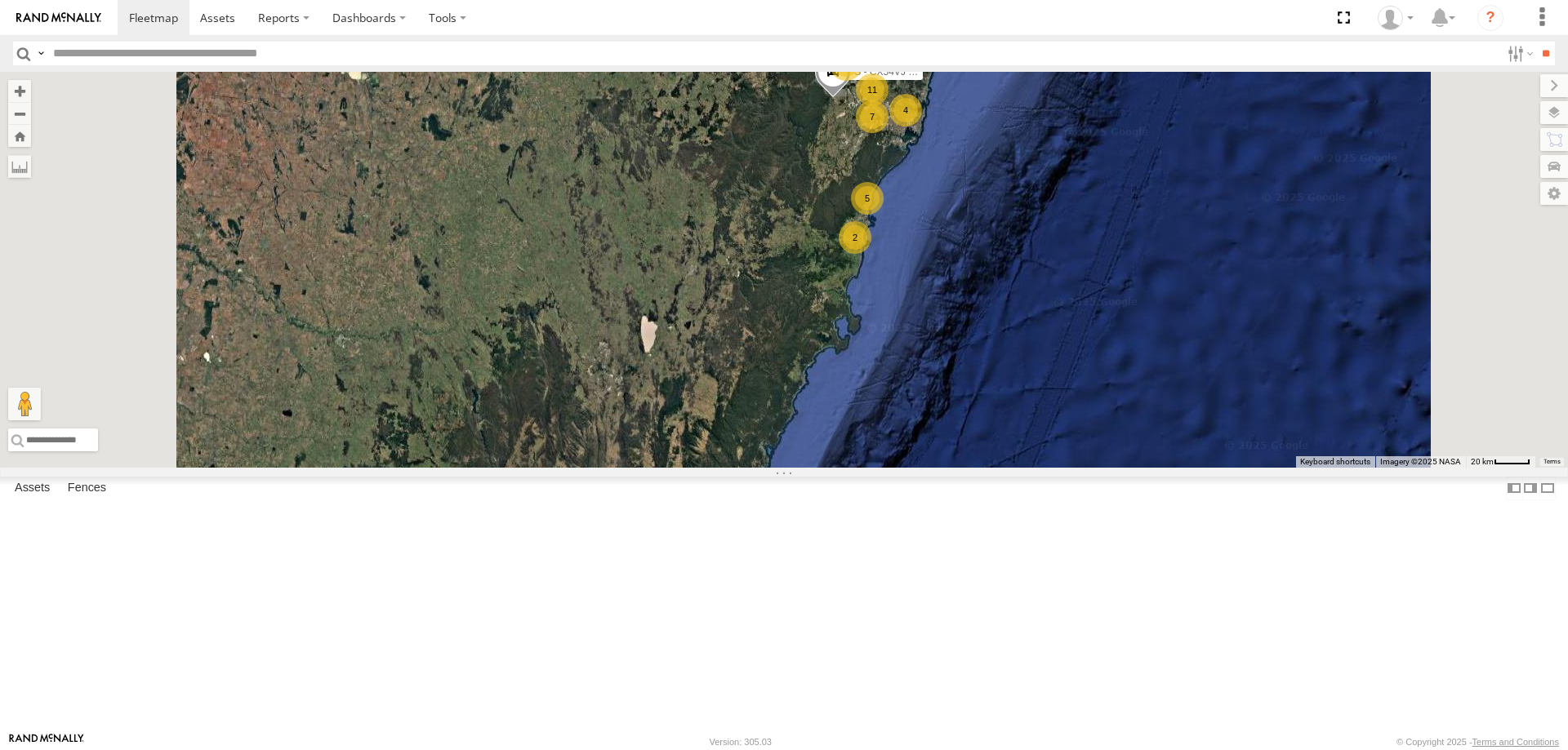
click at [0, 0] on span "Roadmap" at bounding box center [0, 0] width 0 height 0
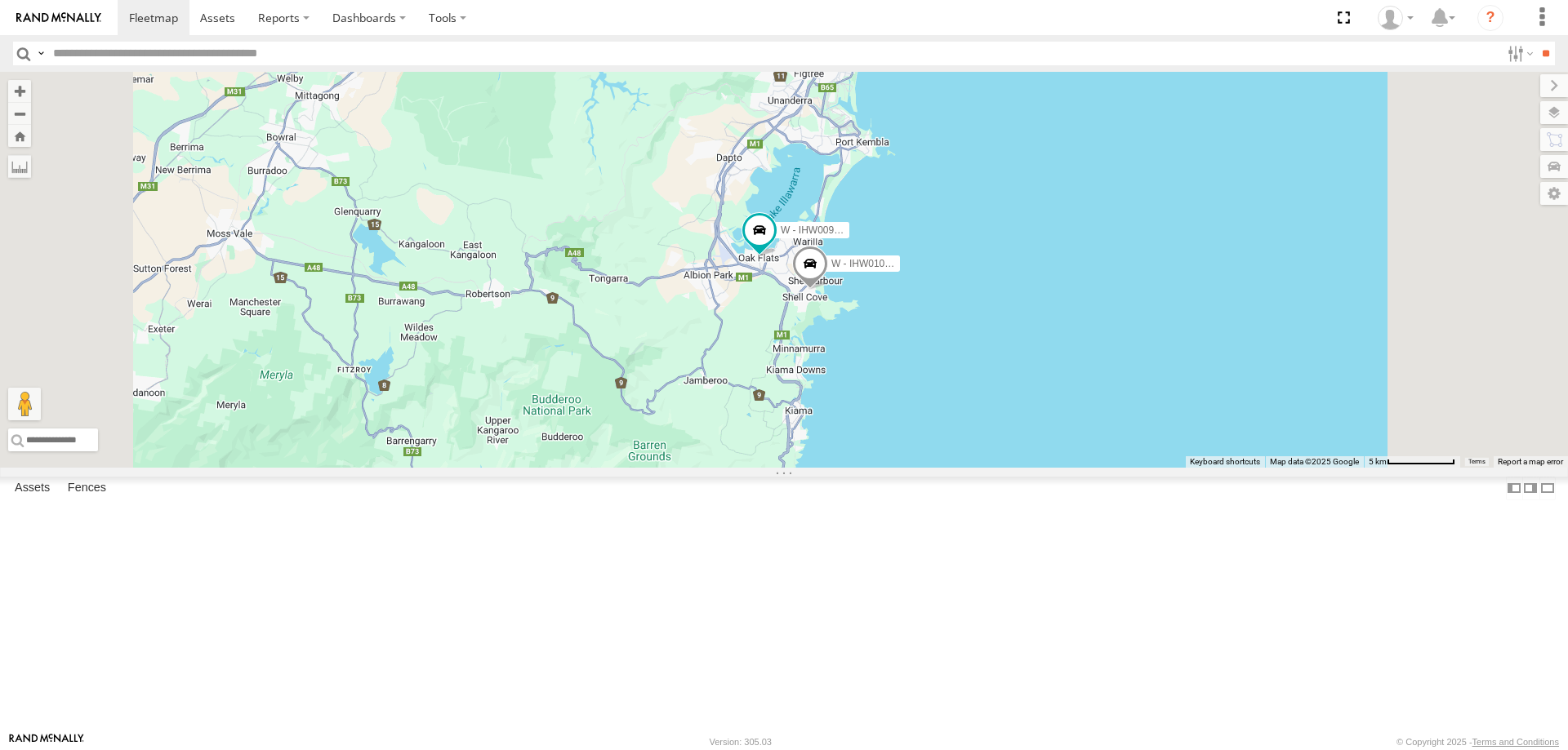
drag, startPoint x: 1176, startPoint y: 351, endPoint x: 1146, endPoint y: 375, distance: 38.4
click at [1176, 367] on div "B - DG93WL - Josh Fahd C - FFZ14X- Ethan Hicks S - CX54VJ - Adrian Hodson DN88V…" at bounding box center [784, 270] width 1568 height 396
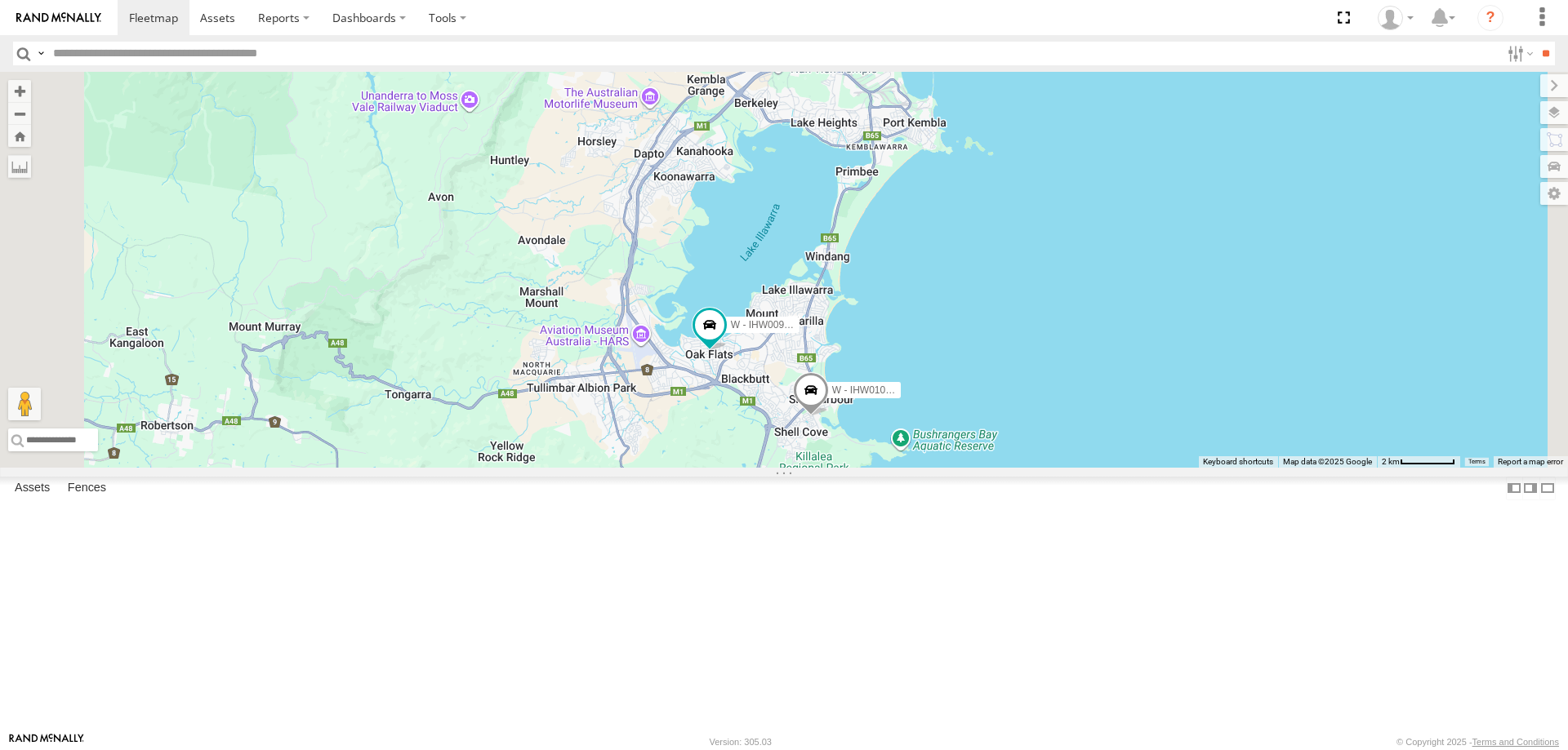
drag, startPoint x: 1128, startPoint y: 334, endPoint x: 1166, endPoint y: 454, distance: 125.9
click at [1166, 454] on div "B - DG93WL - Josh Fahd C - FFZ14X- Ethan Hicks S - CX54VJ - Adrian Hodson DN88V…" at bounding box center [784, 270] width 1568 height 396
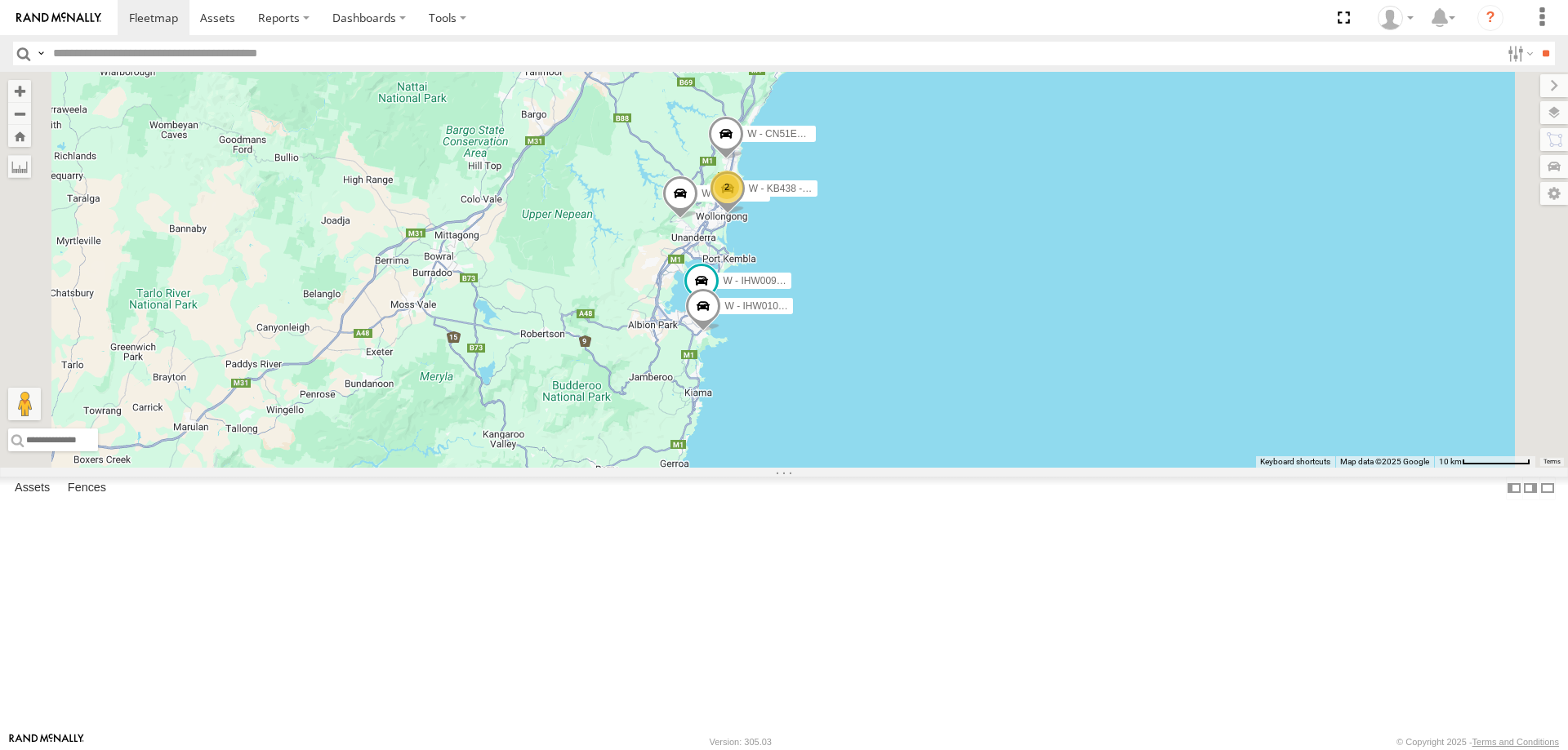
drag, startPoint x: 1066, startPoint y: 473, endPoint x: 1058, endPoint y: 481, distance: 11.3
click at [1070, 468] on div "B - DG93WL - Josh Fahd W - CN51ES - Cameron Ashby W - IHW009 - Geoff Cooper W -…" at bounding box center [784, 270] width 1568 height 396
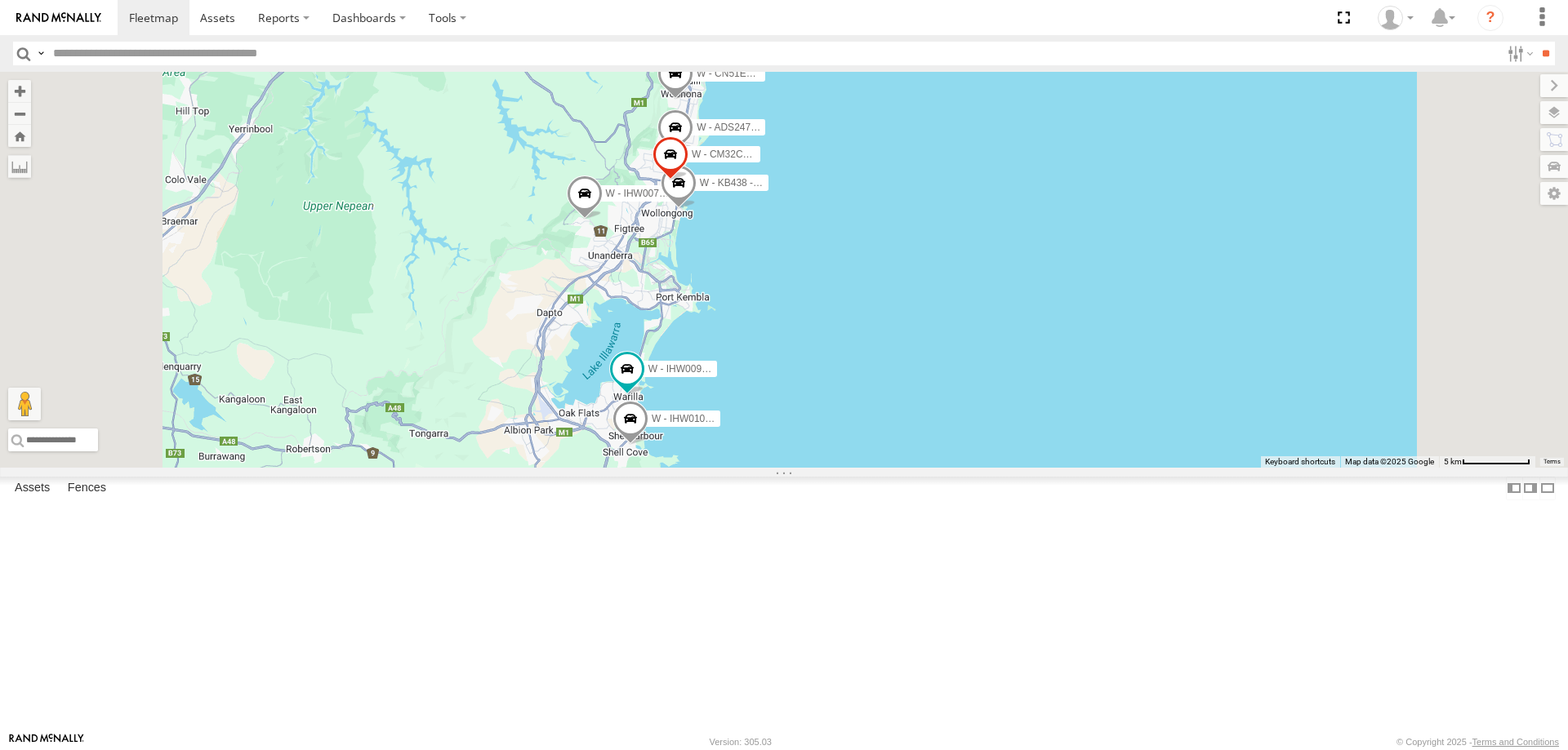
drag, startPoint x: 995, startPoint y: 343, endPoint x: 996, endPoint y: 430, distance: 87.0
click at [1043, 468] on div "B - DG93WL - Josh Fahd W - CN51ES - Cameron Ashby W - IHW009 - Geoff Cooper W -…" at bounding box center [784, 270] width 1568 height 396
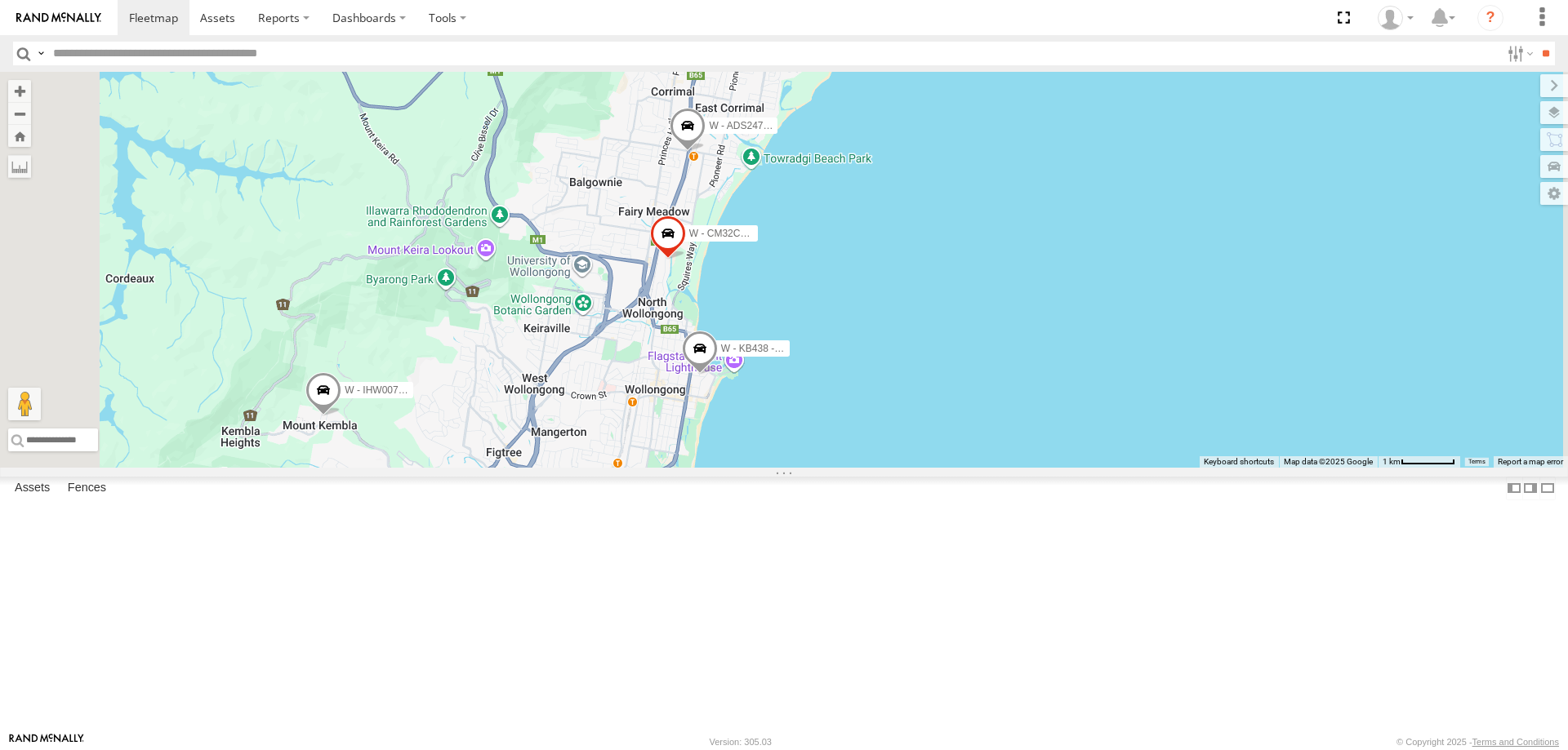
click at [705, 151] on span at bounding box center [687, 129] width 36 height 44
click at [710, 133] on label at bounding box center [693, 127] width 32 height 12
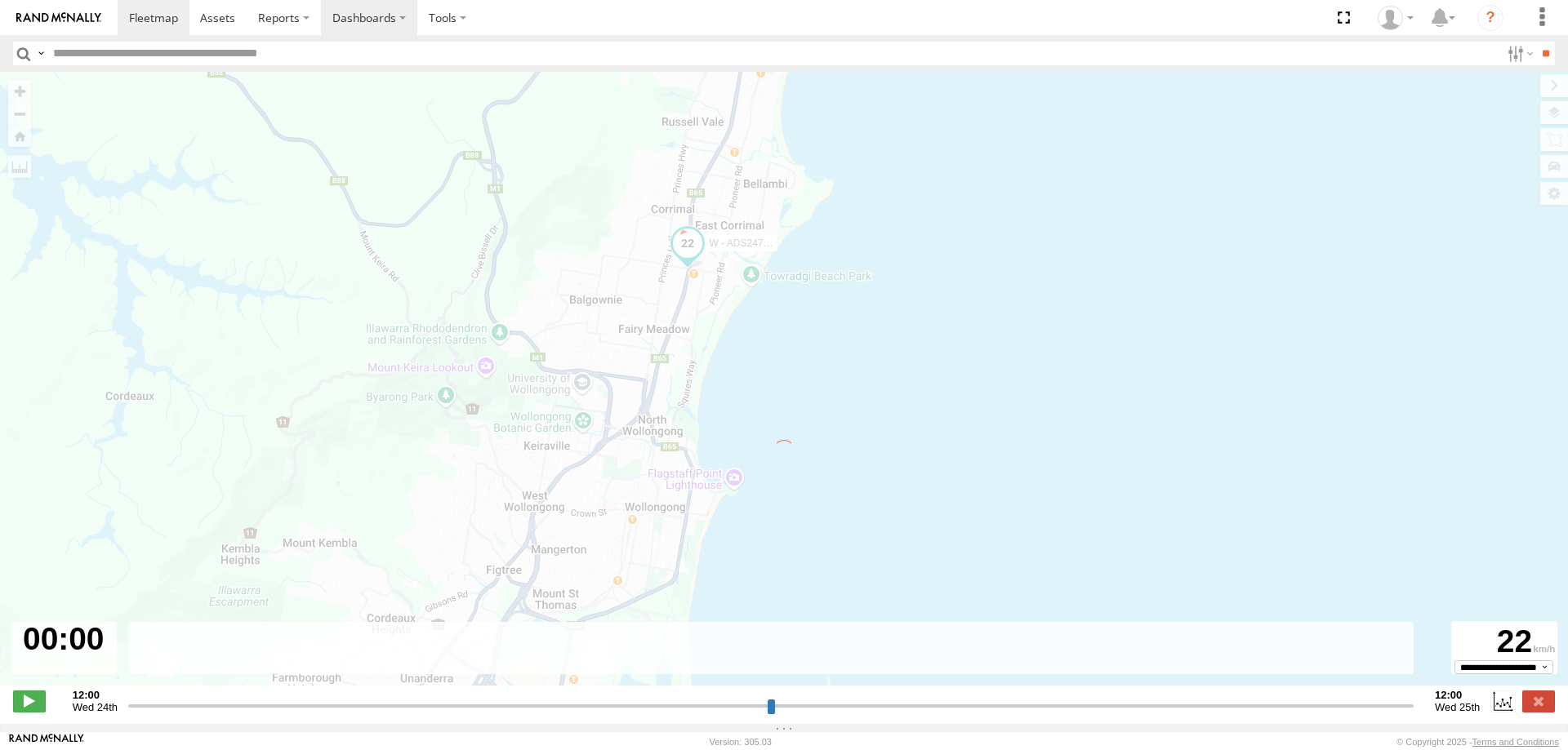
type input "**********"
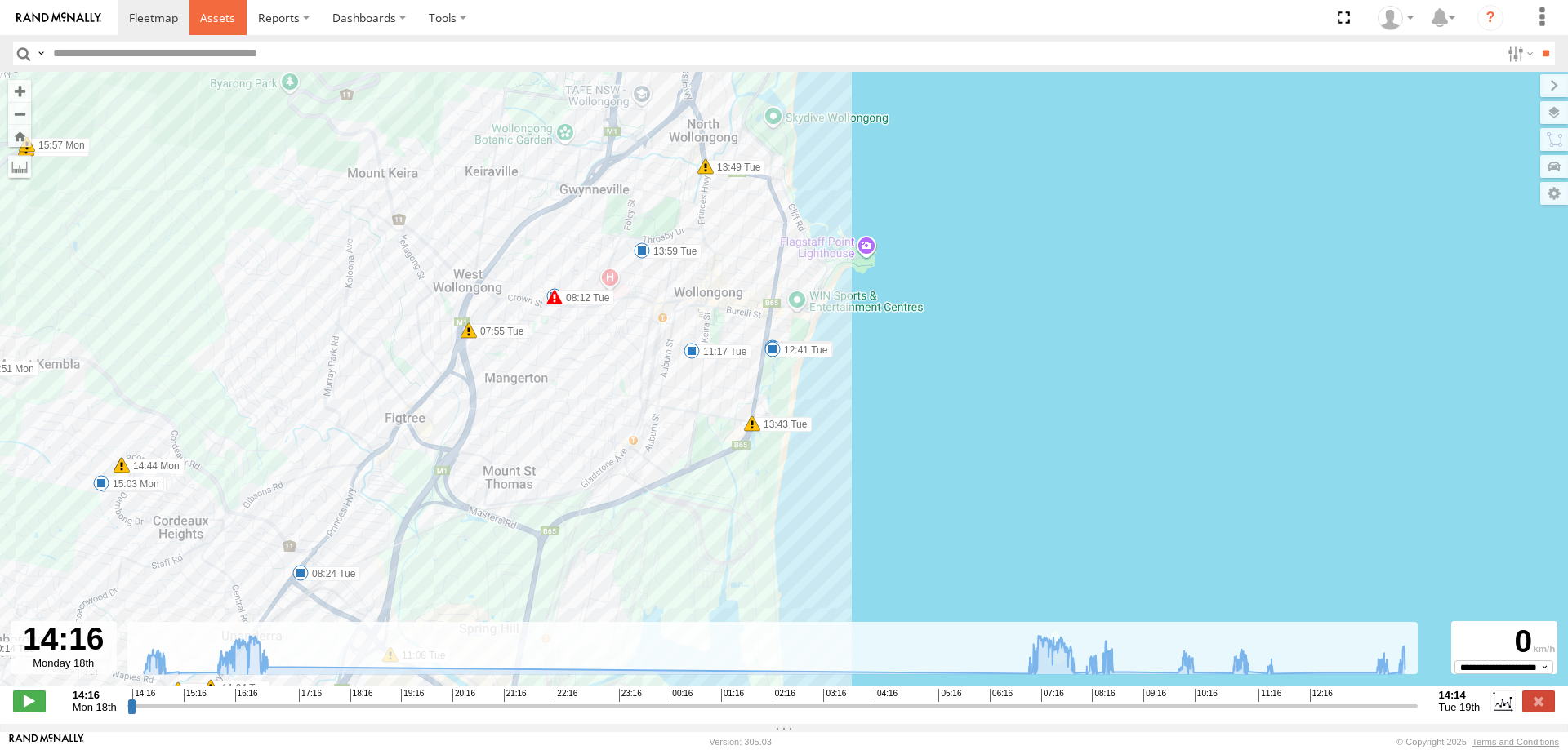
click at [215, 24] on span at bounding box center [217, 17] width 36 height 15
click at [175, 20] on span at bounding box center [153, 17] width 49 height 15
